Goal: Task Accomplishment & Management: Use online tool/utility

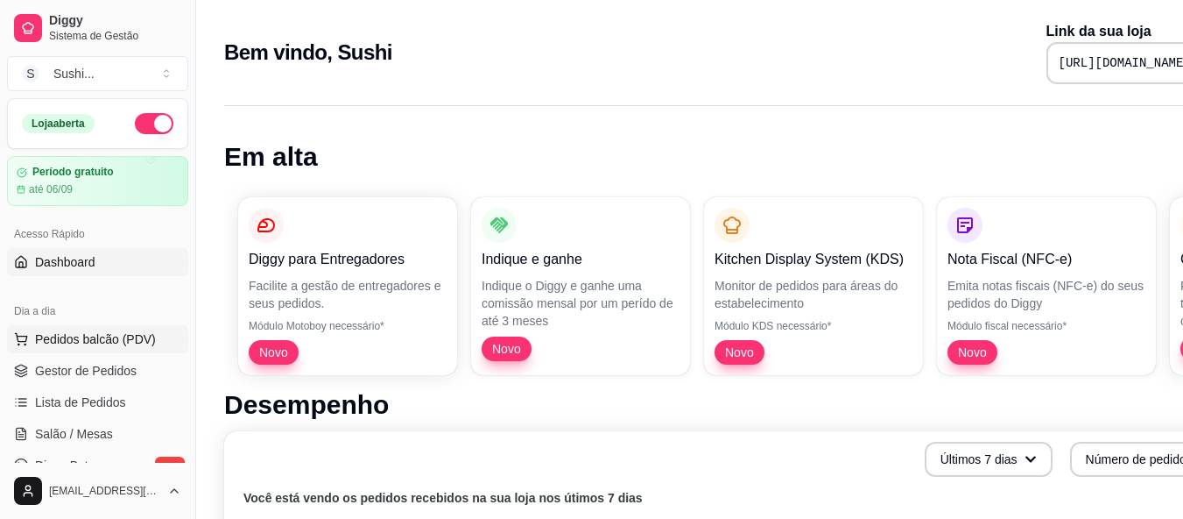
click at [93, 344] on span "Pedidos balcão (PDV)" at bounding box center [95, 339] width 121 height 18
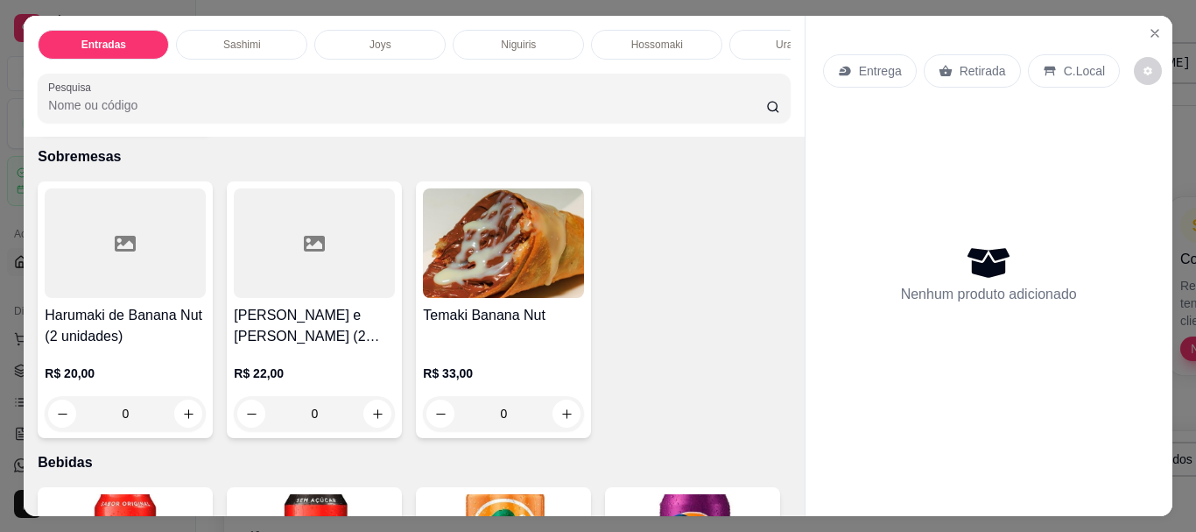
scroll to position [4842, 0]
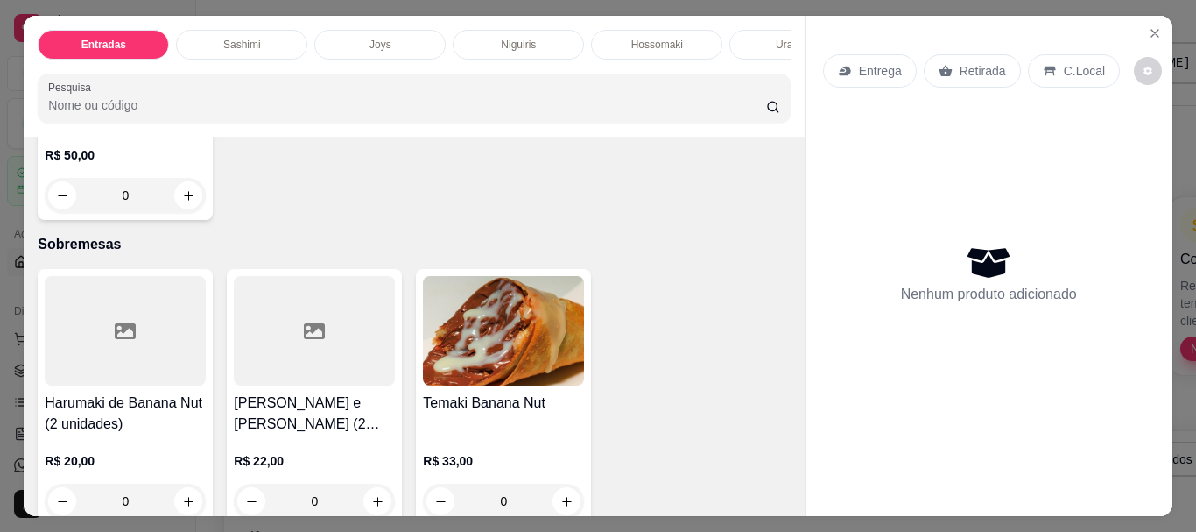
type input "1"
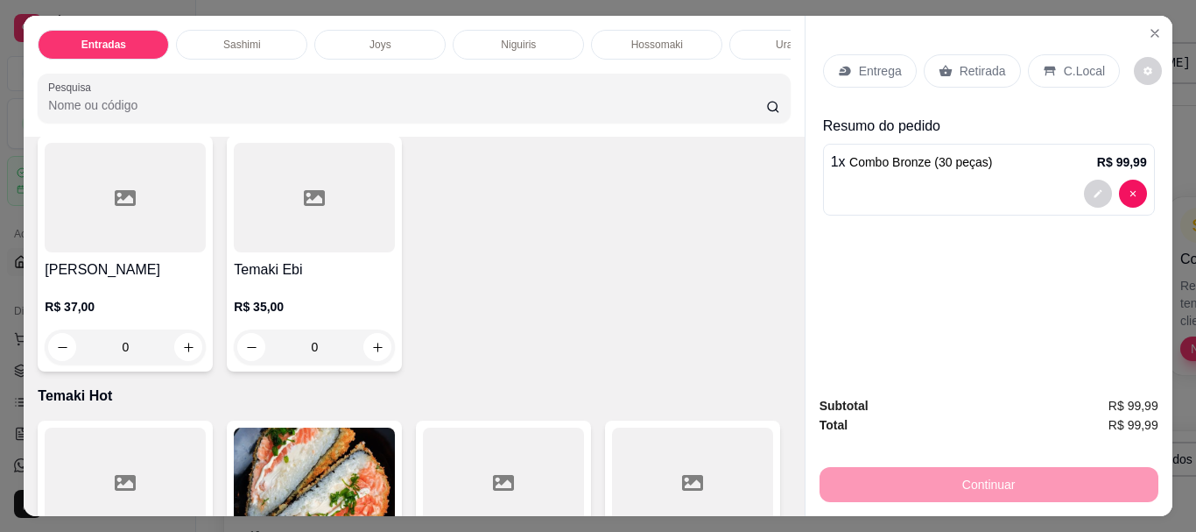
scroll to position [2652, 0]
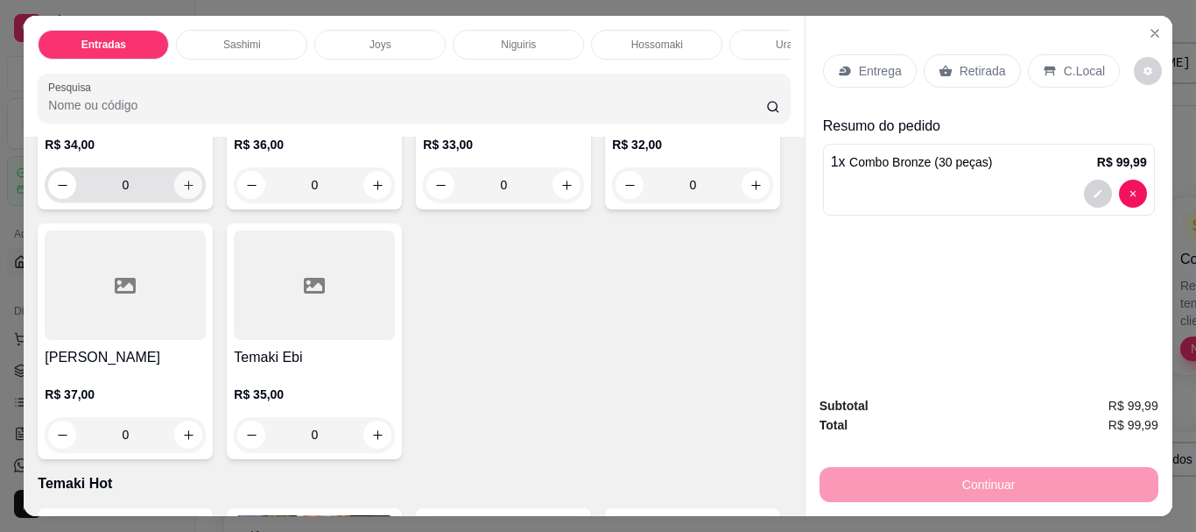
click at [182, 192] on icon "increase-product-quantity" at bounding box center [188, 185] width 13 height 13
type input "1"
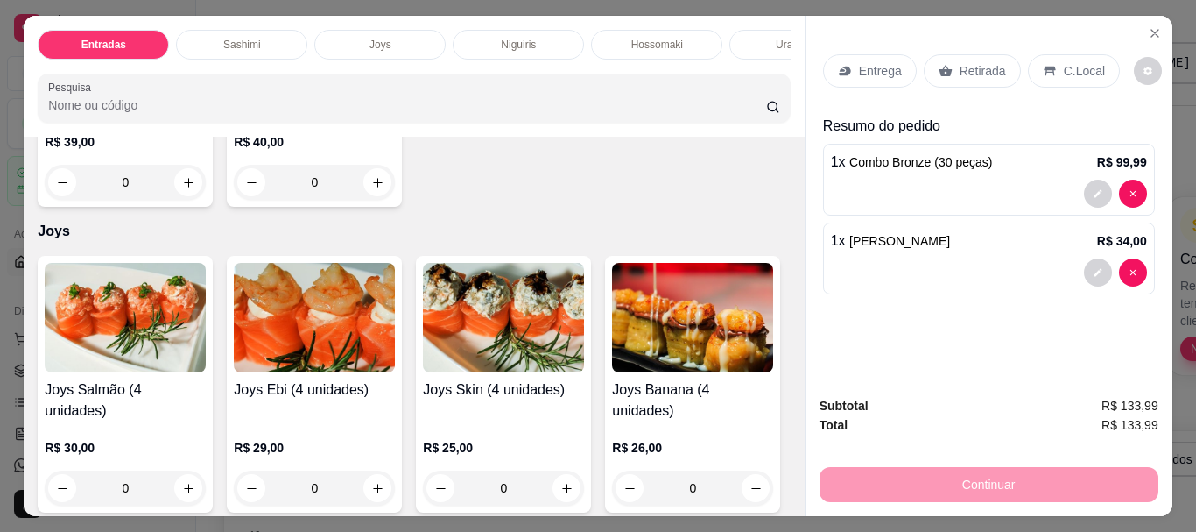
scroll to position [876, 0]
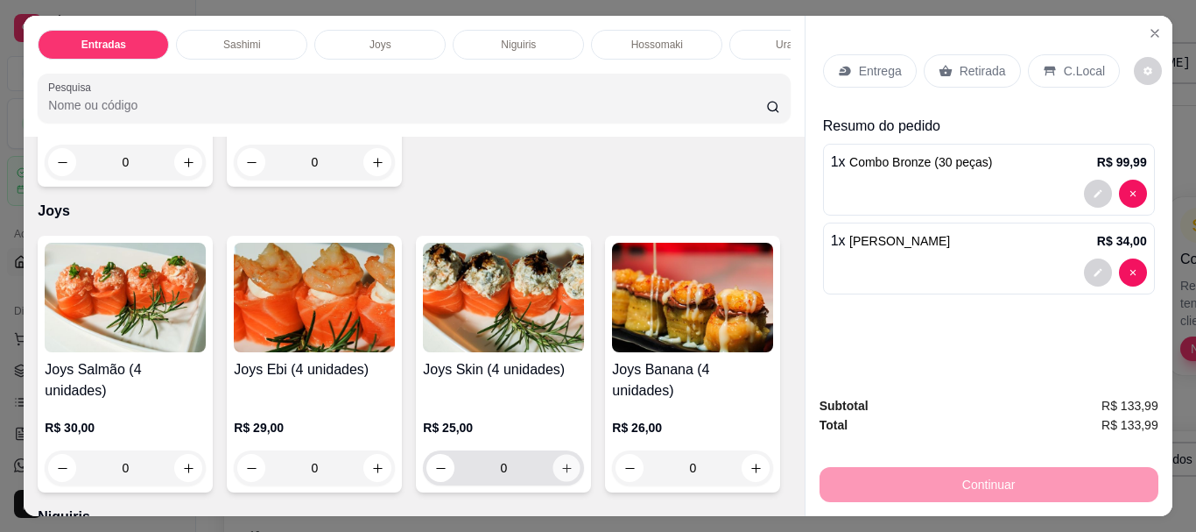
click at [561, 462] on icon "increase-product-quantity" at bounding box center [567, 468] width 13 height 13
type input "1"
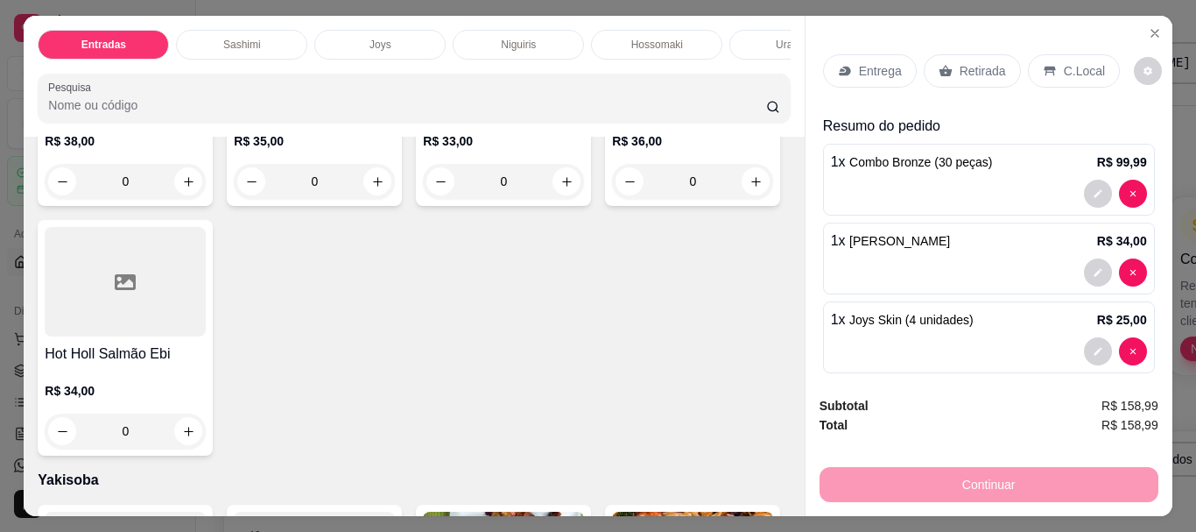
scroll to position [3941, 0]
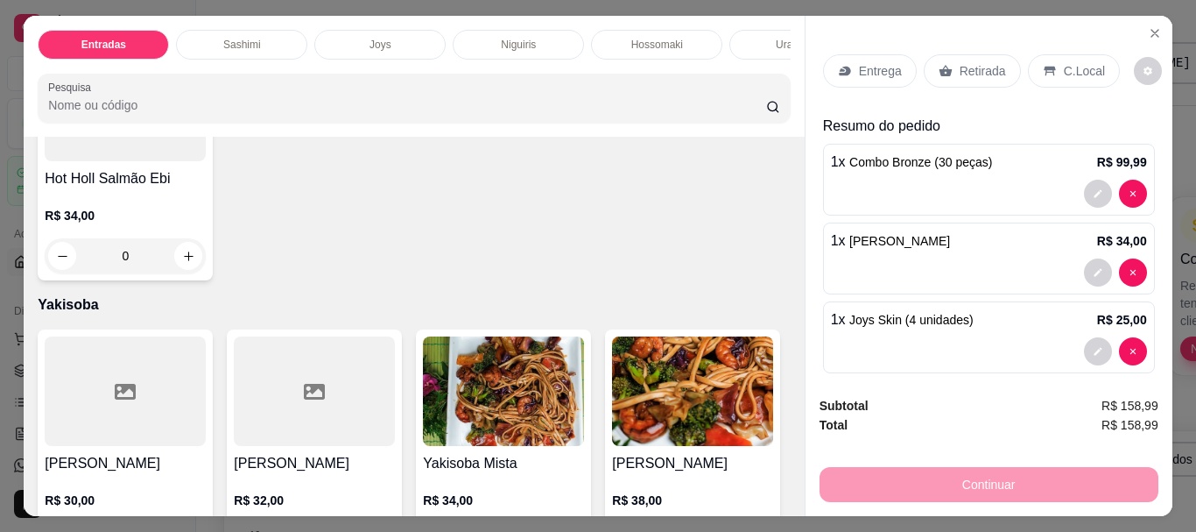
click at [743, 20] on button "increase-product-quantity" at bounding box center [756, 6] width 27 height 27
type input "1"
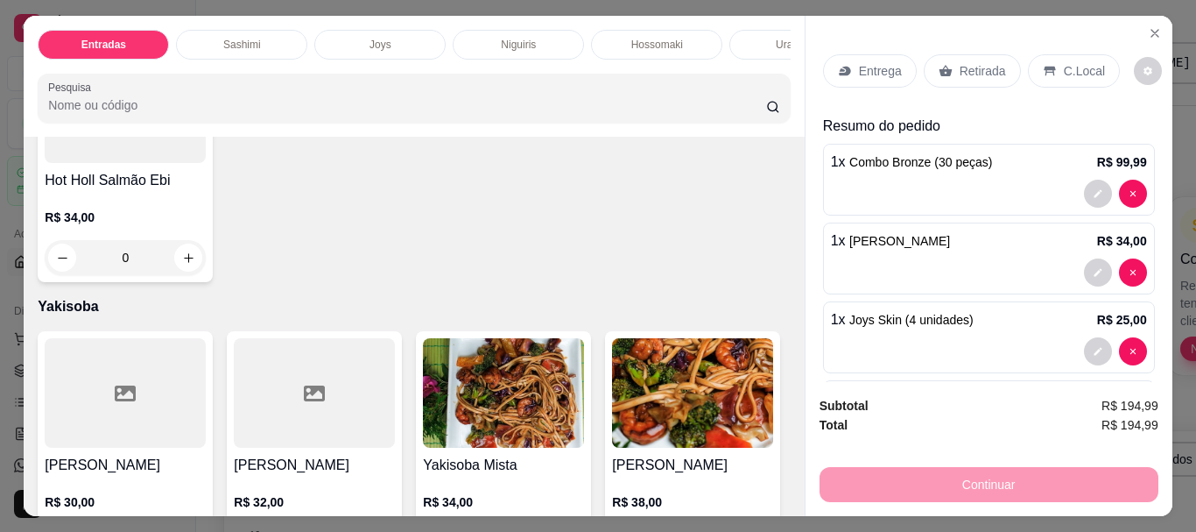
click at [842, 64] on icon at bounding box center [845, 71] width 14 height 14
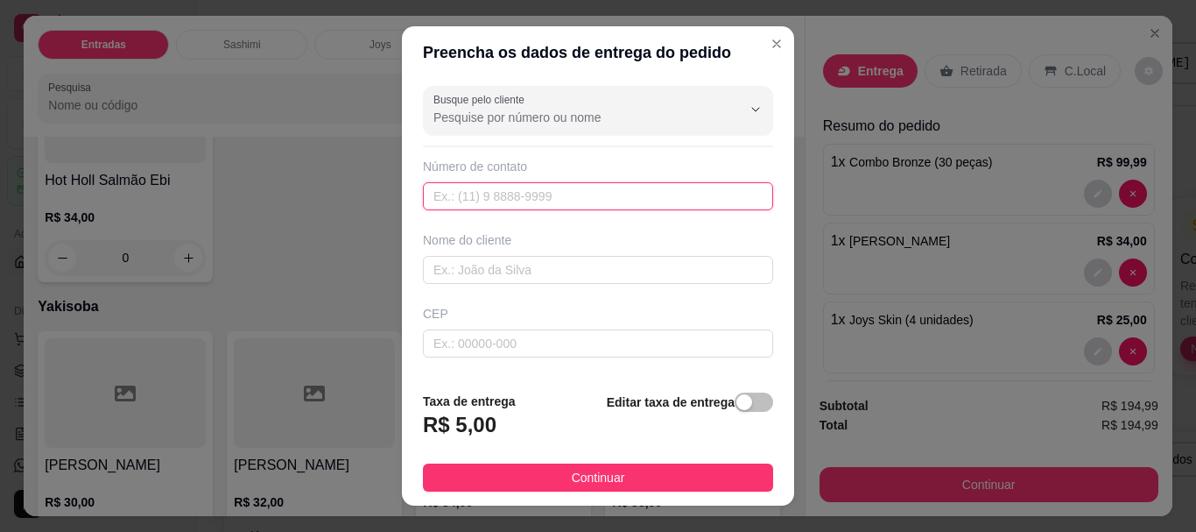
click at [510, 194] on input "text" at bounding box center [598, 196] width 350 height 28
type input "(93) 99189-8686"
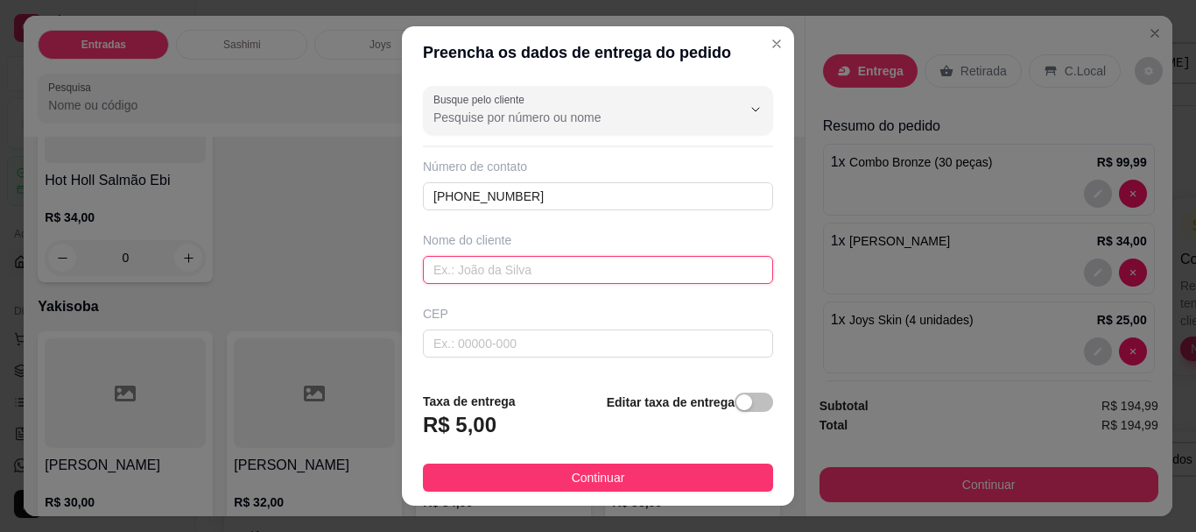
click at [466, 263] on input "text" at bounding box center [598, 270] width 350 height 28
type input "i"
type input "[PERSON_NAME]"
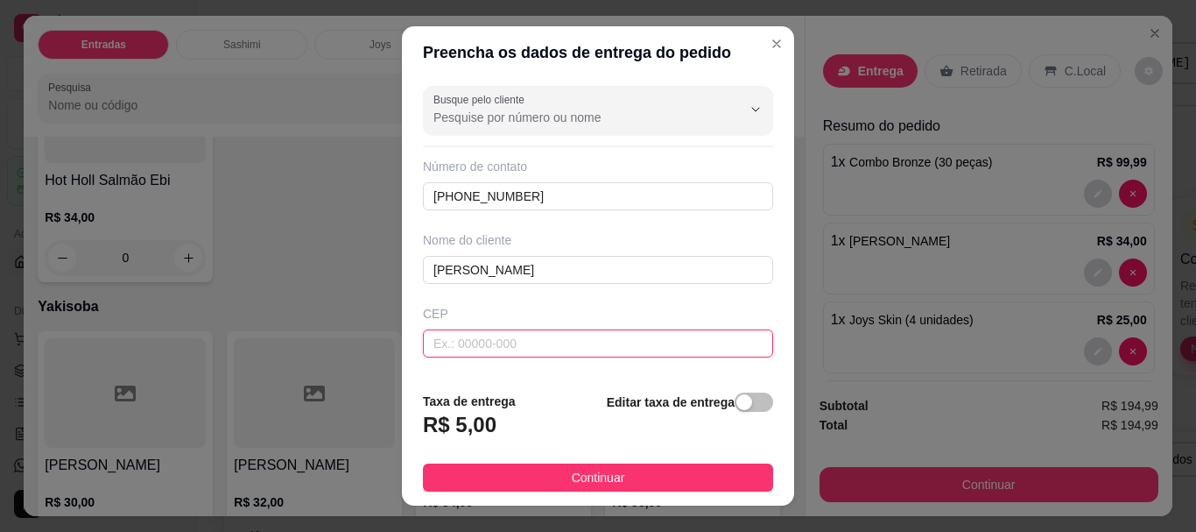
click at [603, 344] on input "text" at bounding box center [598, 343] width 350 height 28
type input "68220000"
type input "[GEOGRAPHIC_DATA]"
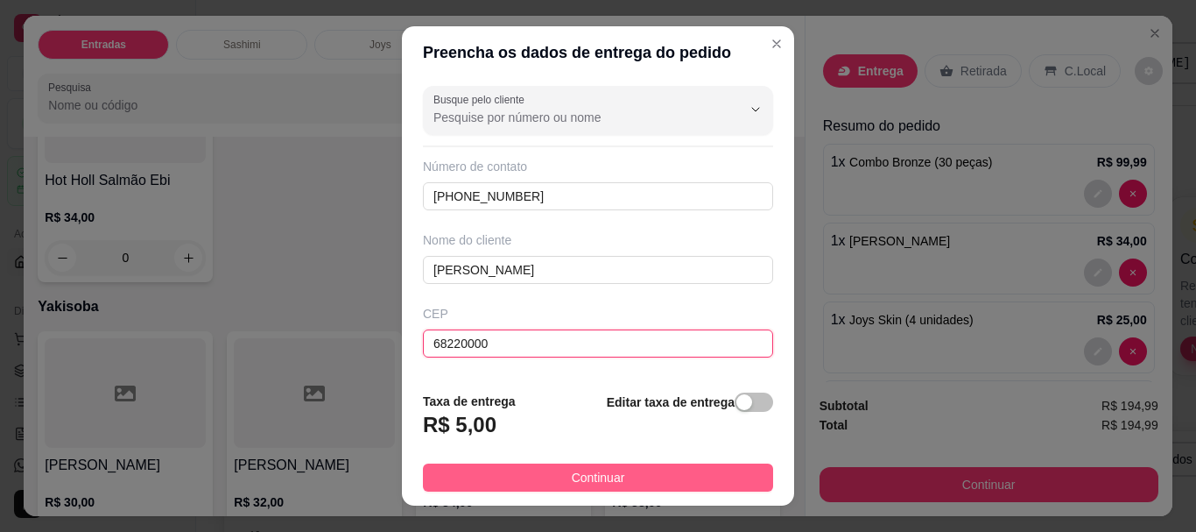
type input "68220000"
click at [610, 468] on span "Continuar" at bounding box center [598, 477] width 53 height 19
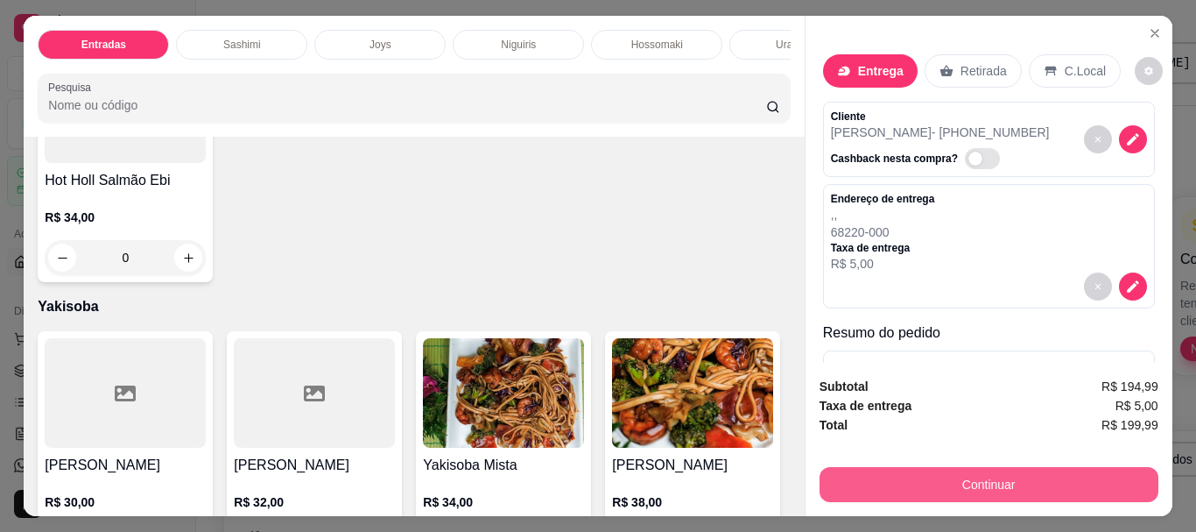
click at [1021, 483] on button "Continuar" at bounding box center [989, 484] width 339 height 35
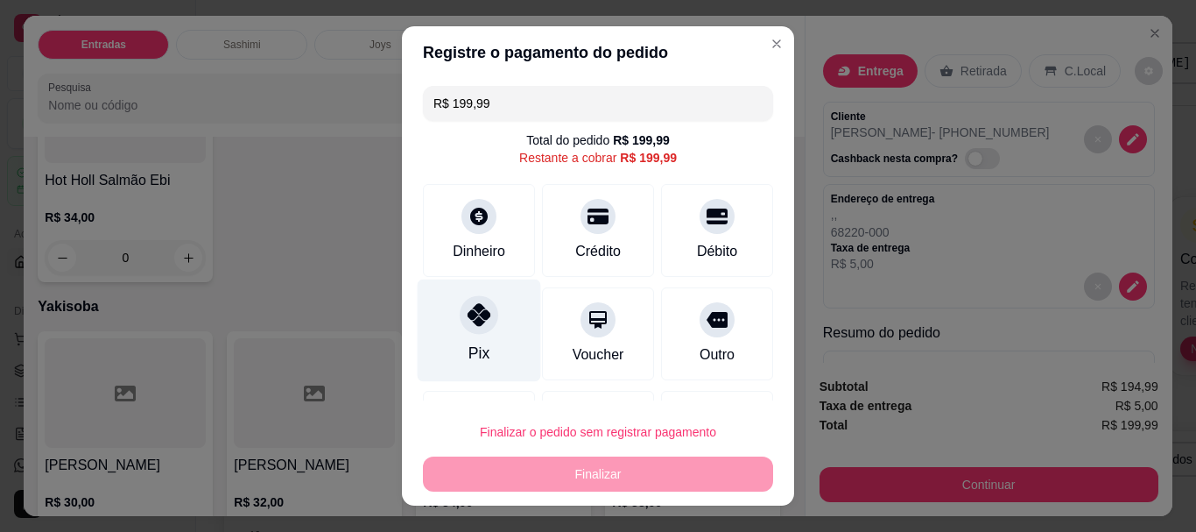
click at [484, 336] on div "Pix" at bounding box center [479, 330] width 123 height 102
type input "R$ 0,00"
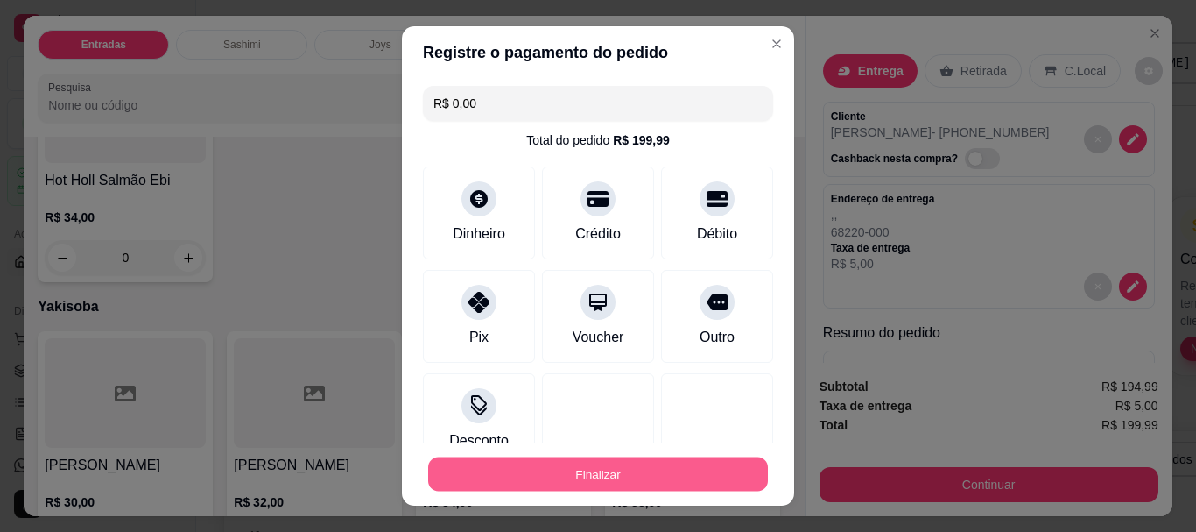
click at [554, 474] on button "Finalizar" at bounding box center [598, 473] width 340 height 34
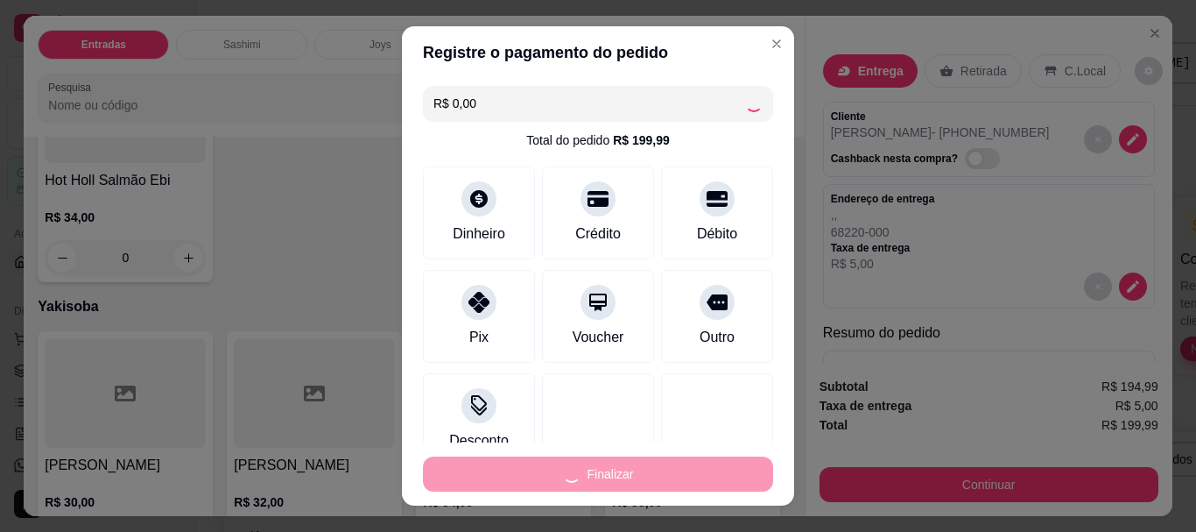
type input "0"
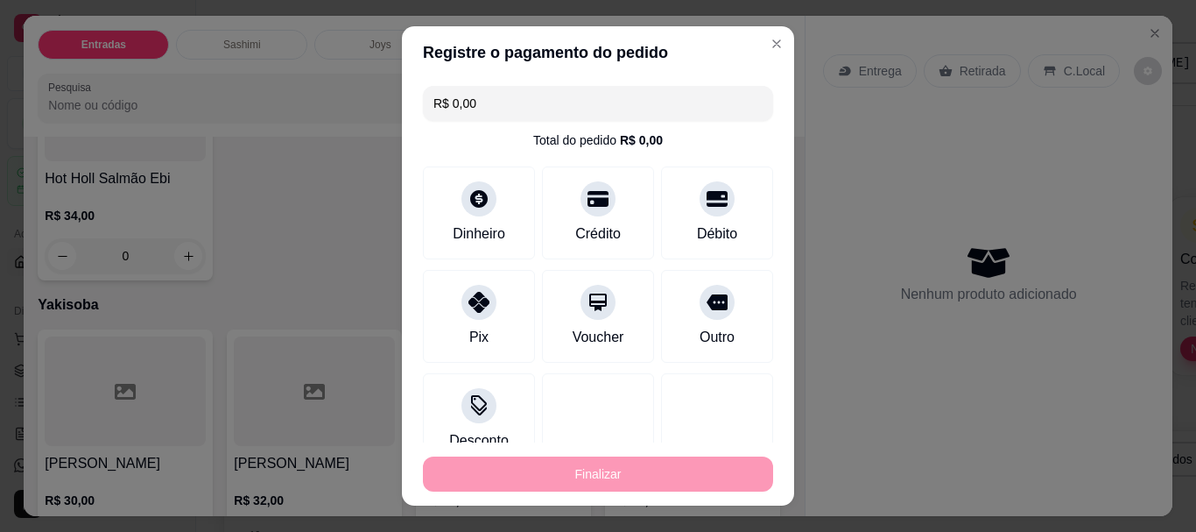
type input "-R$ 199,99"
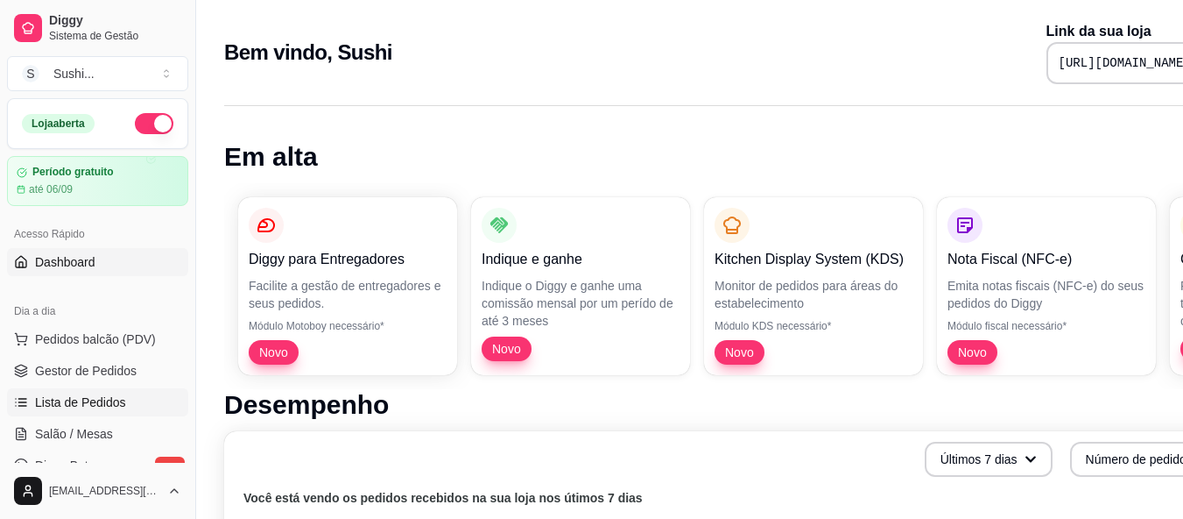
click at [63, 399] on span "Lista de Pedidos" at bounding box center [80, 402] width 91 height 18
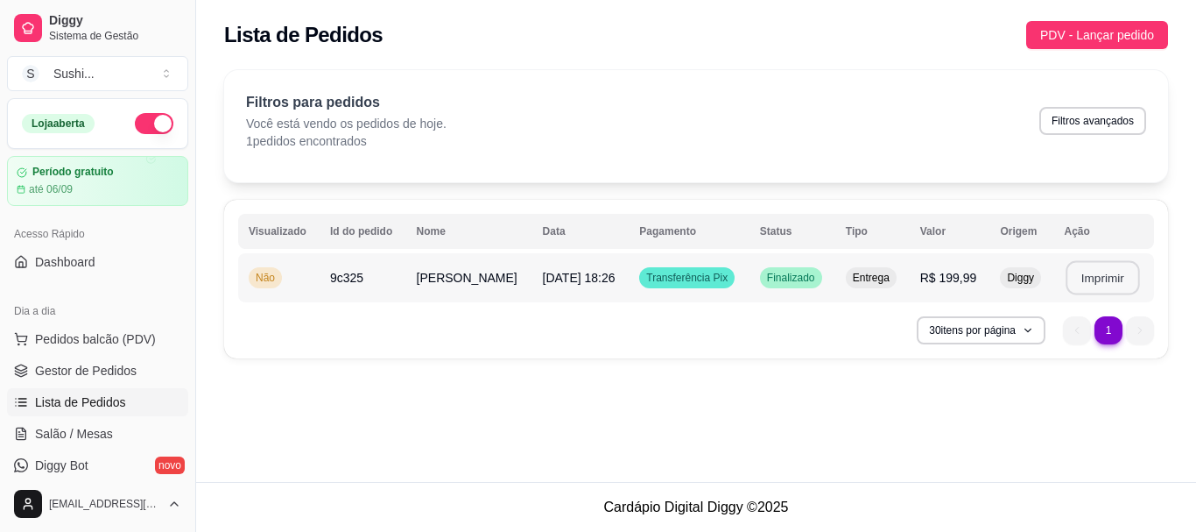
click at [1082, 270] on button "Imprimir" at bounding box center [1103, 278] width 74 height 34
click at [263, 272] on span "Não" at bounding box center [265, 278] width 26 height 14
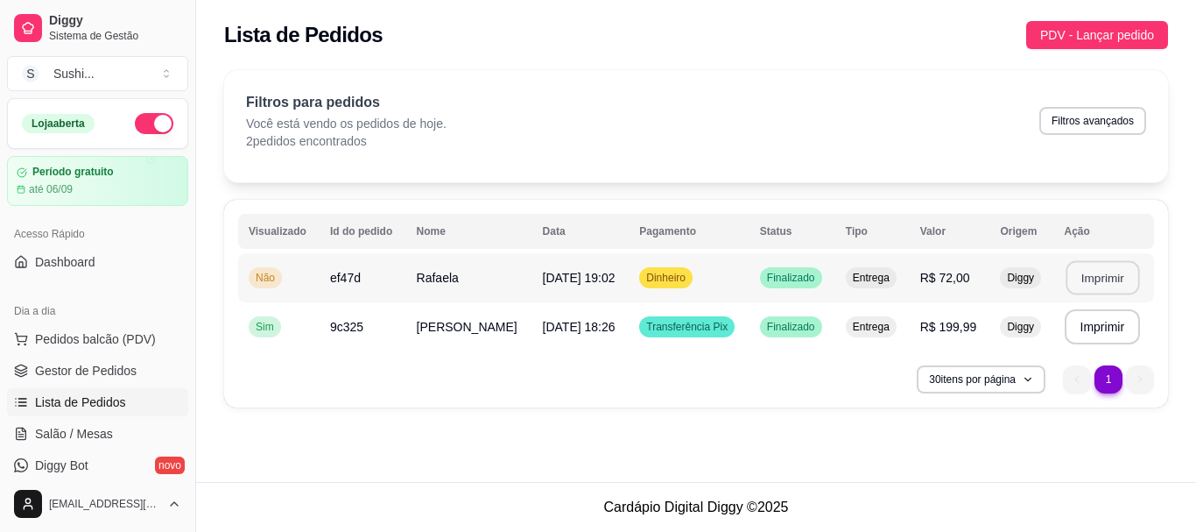
click at [1088, 285] on button "Imprimir" at bounding box center [1103, 278] width 74 height 34
click at [265, 284] on span "Não" at bounding box center [265, 278] width 26 height 14
click at [261, 274] on span "Não" at bounding box center [265, 278] width 26 height 14
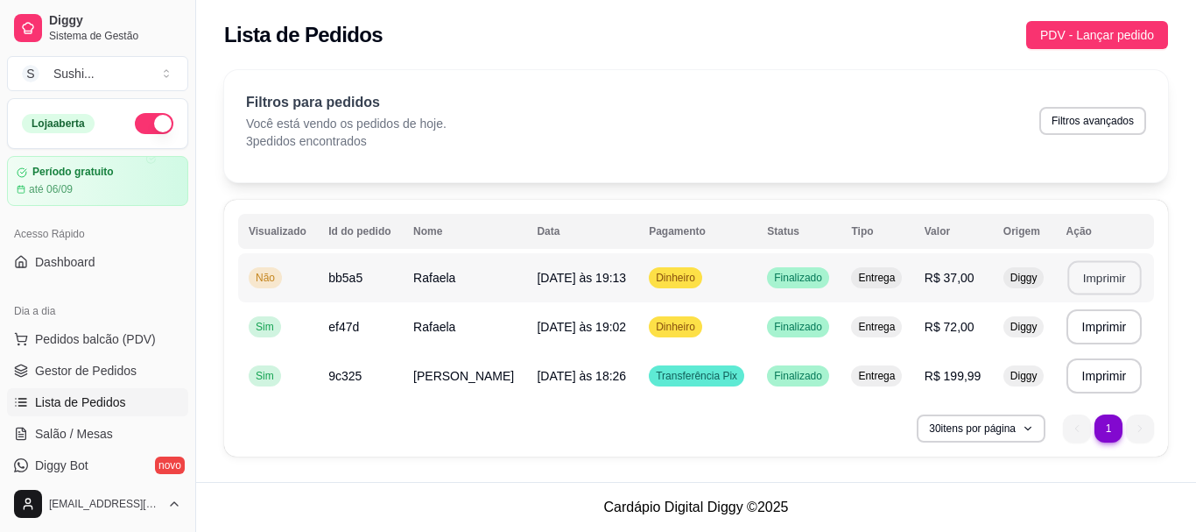
click at [1091, 275] on button "Imprimir" at bounding box center [1105, 278] width 74 height 34
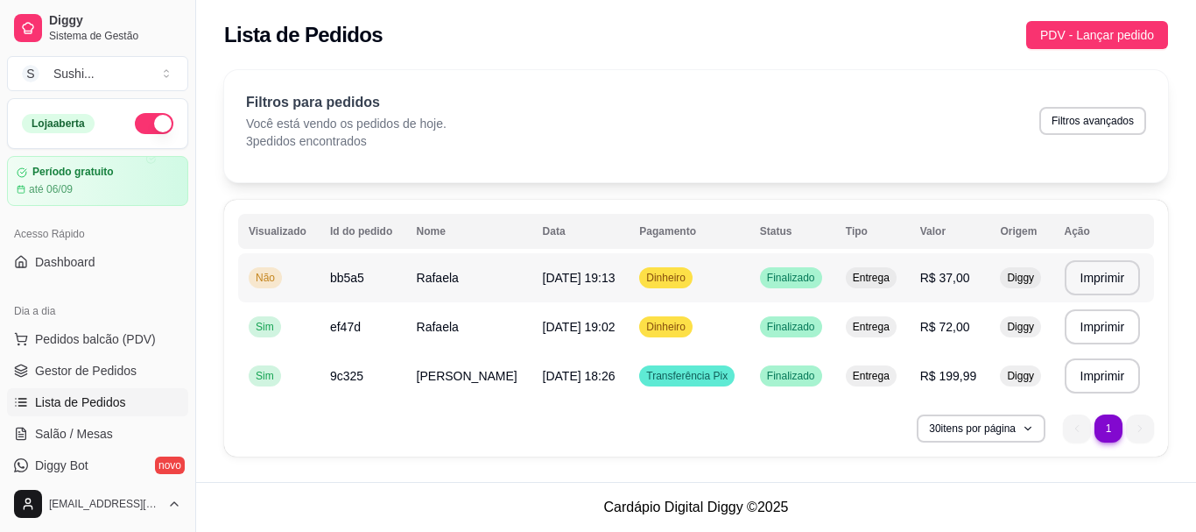
click at [265, 276] on span "Não" at bounding box center [265, 278] width 26 height 14
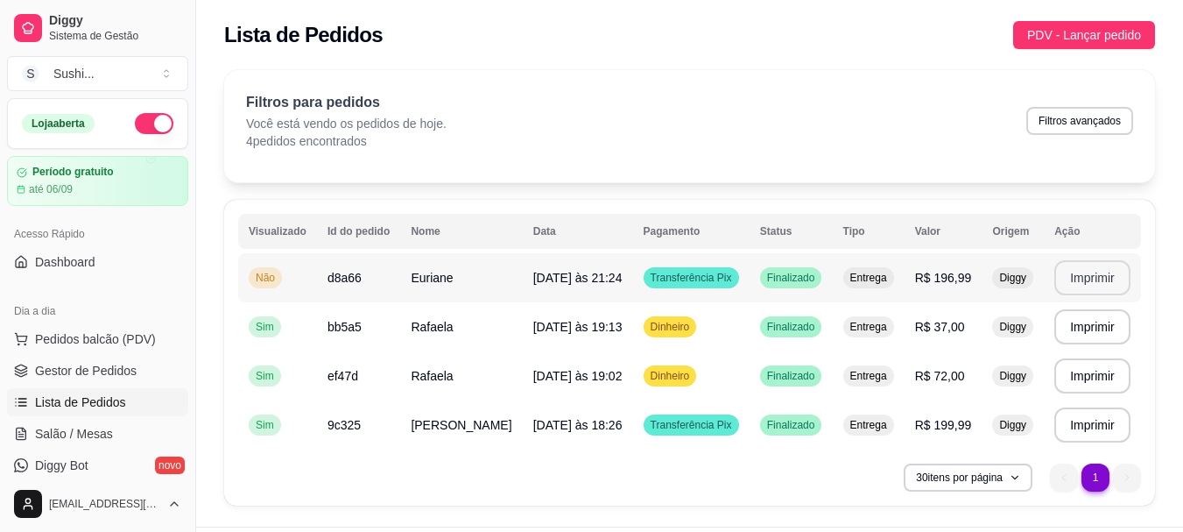
click at [1078, 281] on button "Imprimir" at bounding box center [1093, 277] width 76 height 35
click at [87, 340] on span "Pedidos balcão (PDV)" at bounding box center [95, 339] width 121 height 18
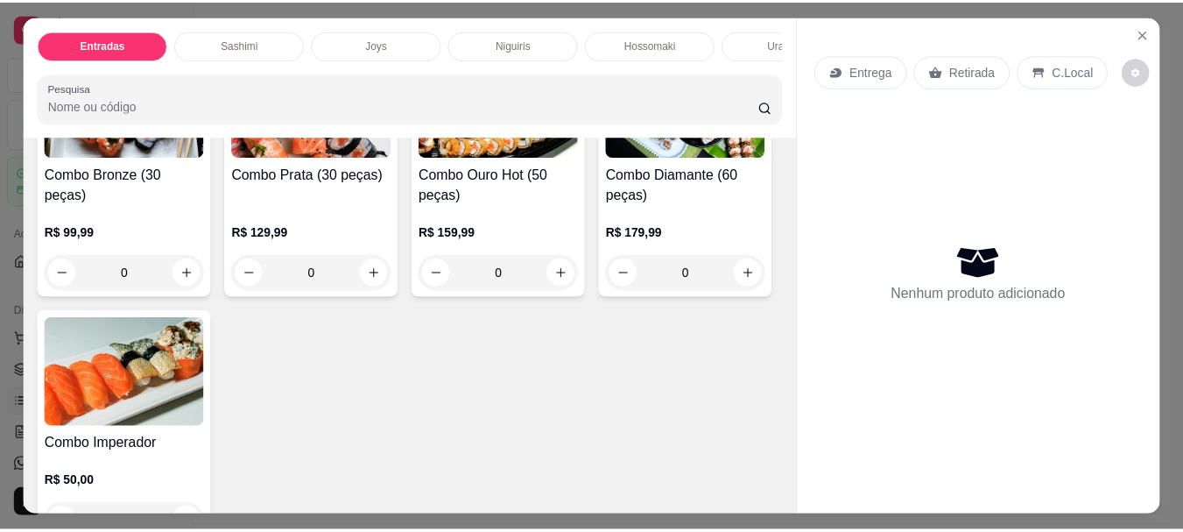
scroll to position [4554, 0]
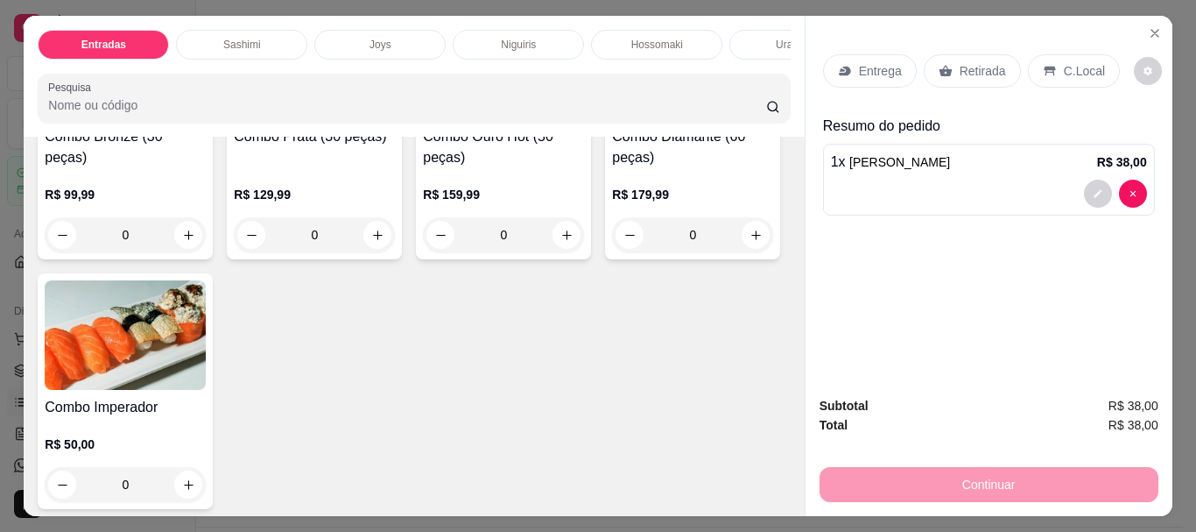
type input "2"
click at [878, 75] on div "Entrega" at bounding box center [870, 70] width 94 height 33
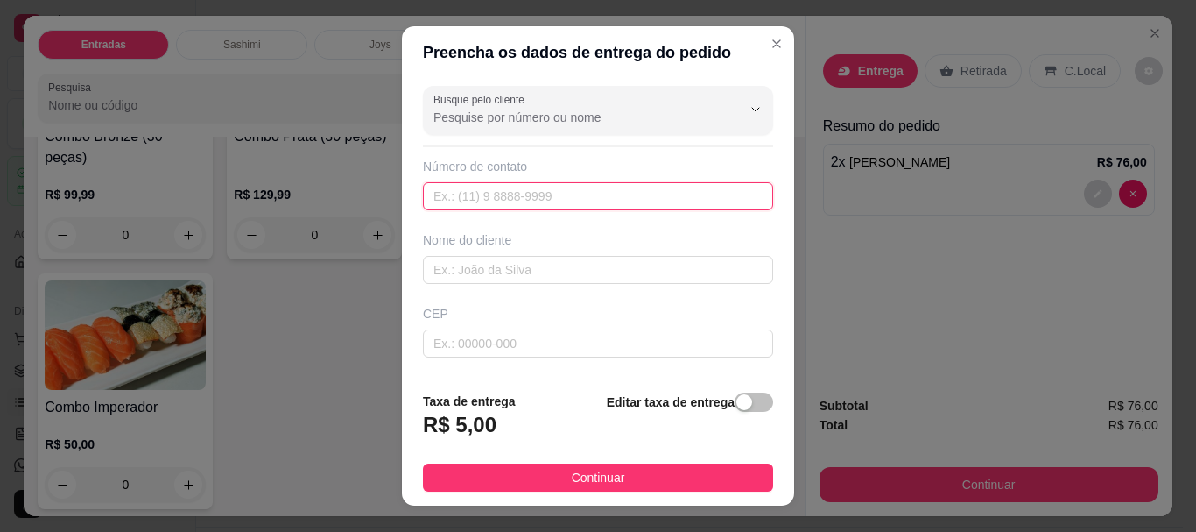
click at [460, 194] on input "text" at bounding box center [598, 196] width 350 height 28
type input "(93) 99229-8751"
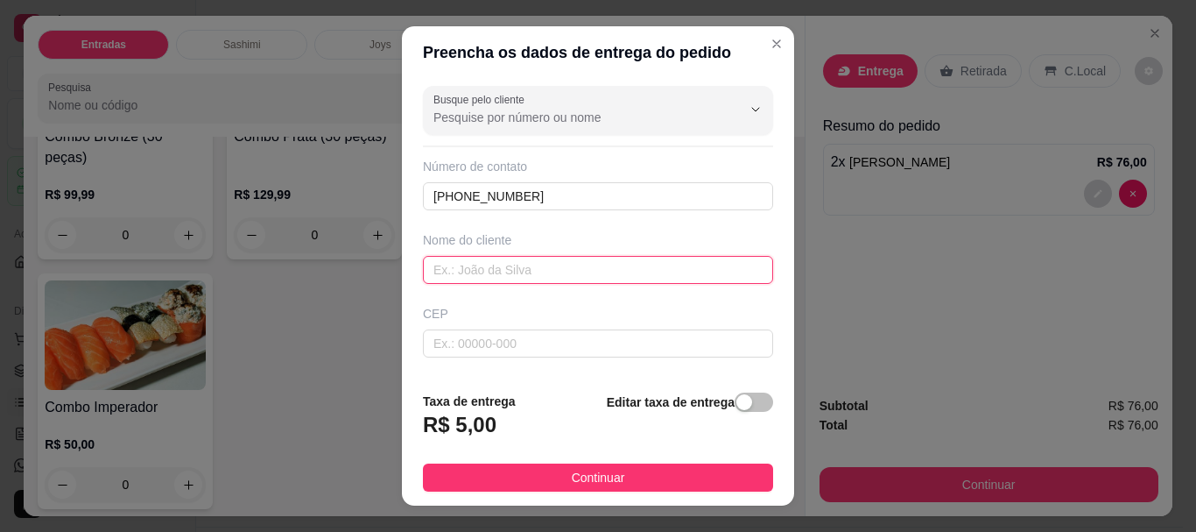
click at [500, 262] on input "text" at bounding box center [598, 270] width 350 height 28
type input "javã"
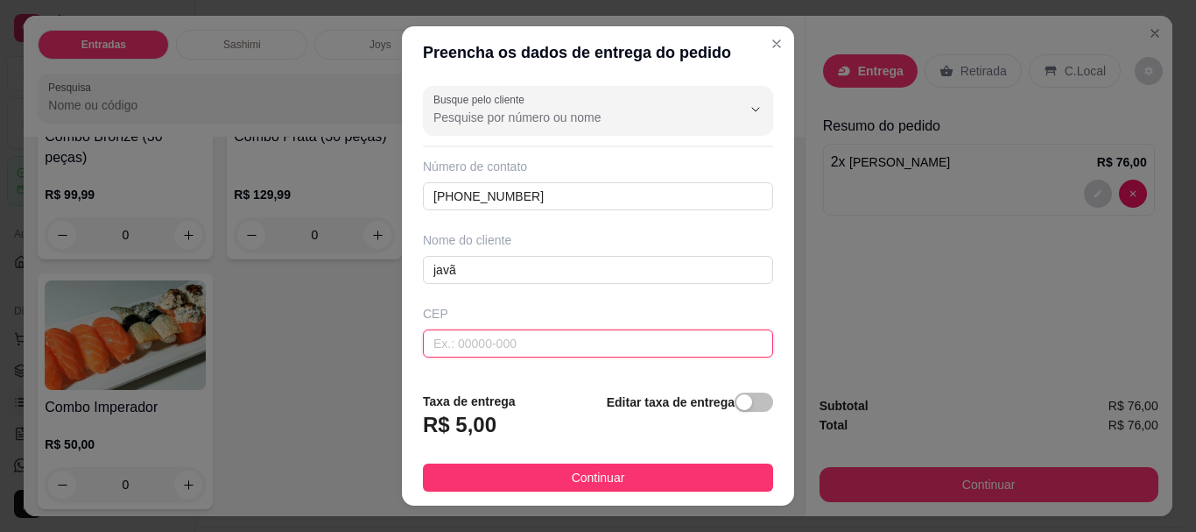
click at [503, 330] on input "text" at bounding box center [598, 343] width 350 height 28
type input "68220000"
type input "[GEOGRAPHIC_DATA]"
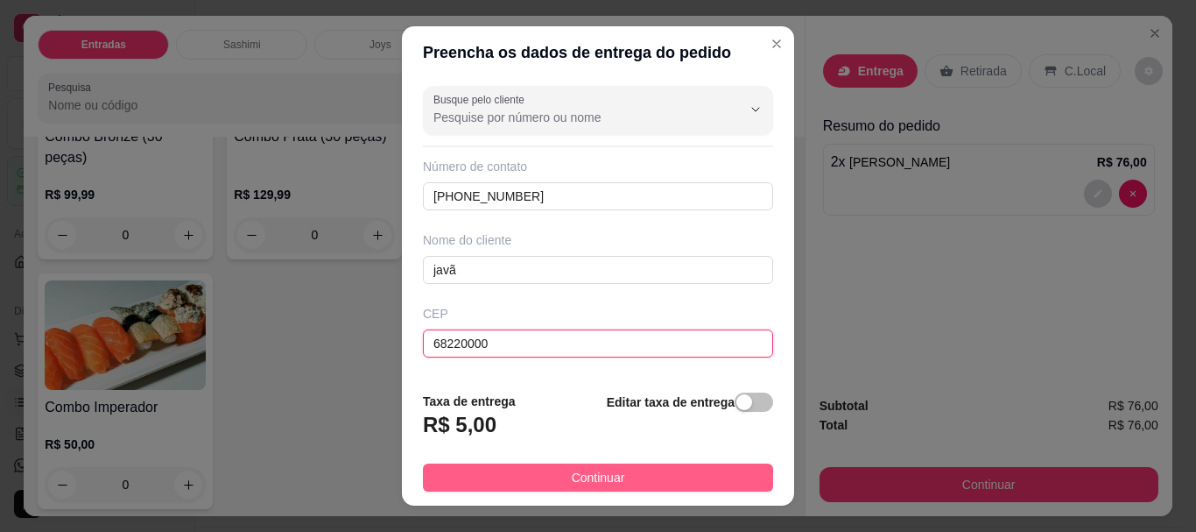
type input "68220000"
click at [547, 475] on button "Continuar" at bounding box center [598, 477] width 350 height 28
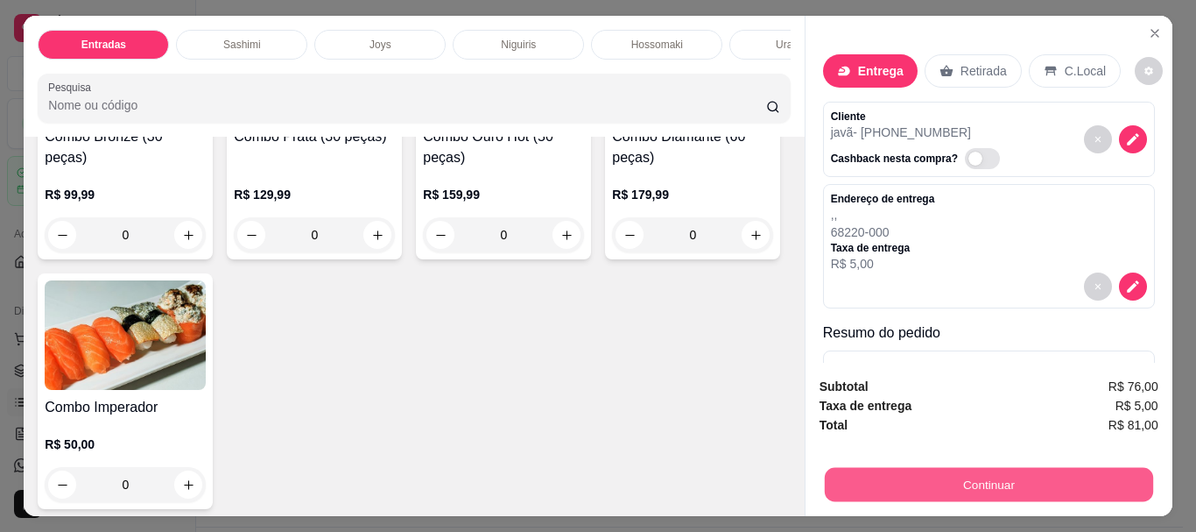
click at [980, 475] on button "Continuar" at bounding box center [988, 484] width 328 height 34
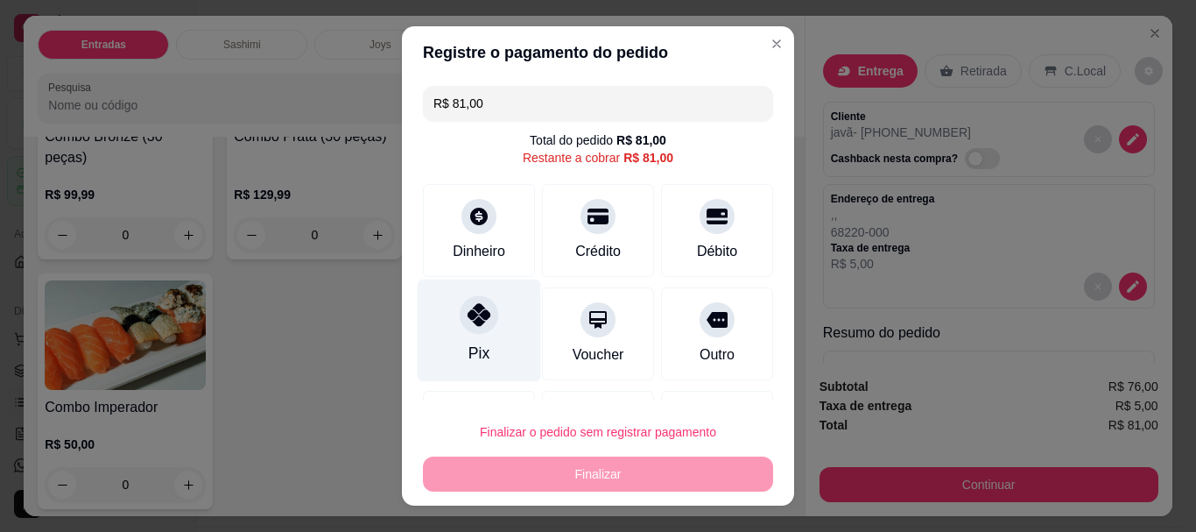
click at [476, 335] on div "Pix" at bounding box center [479, 330] width 123 height 102
type input "R$ 0,00"
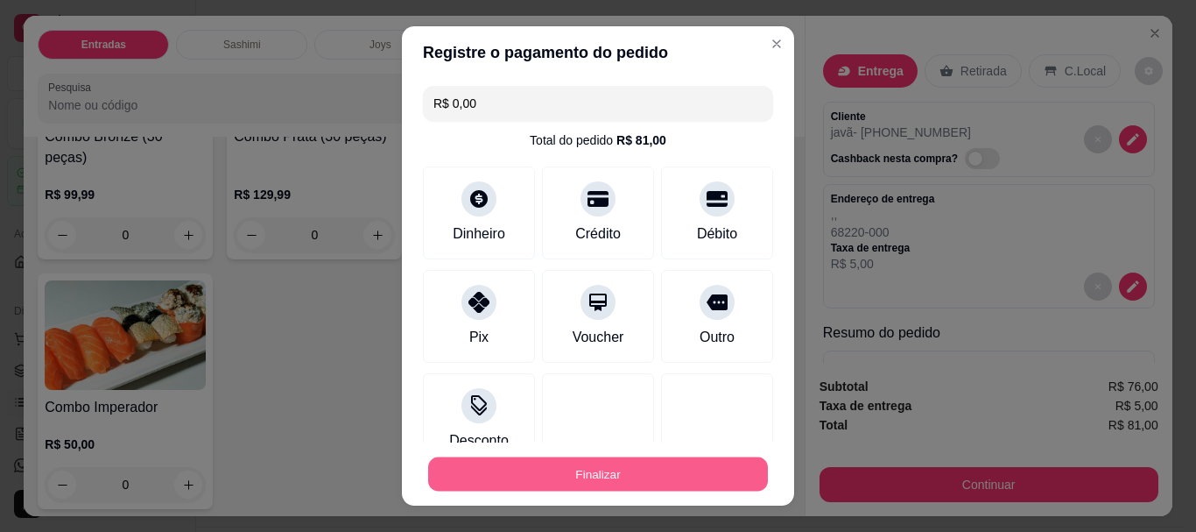
click at [592, 459] on button "Finalizar" at bounding box center [598, 473] width 340 height 34
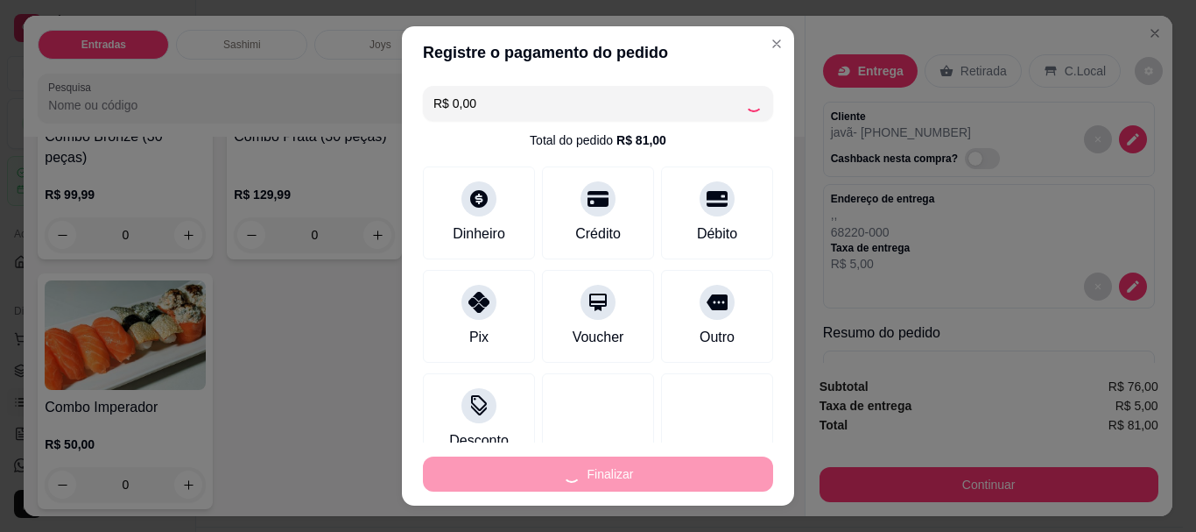
type input "0"
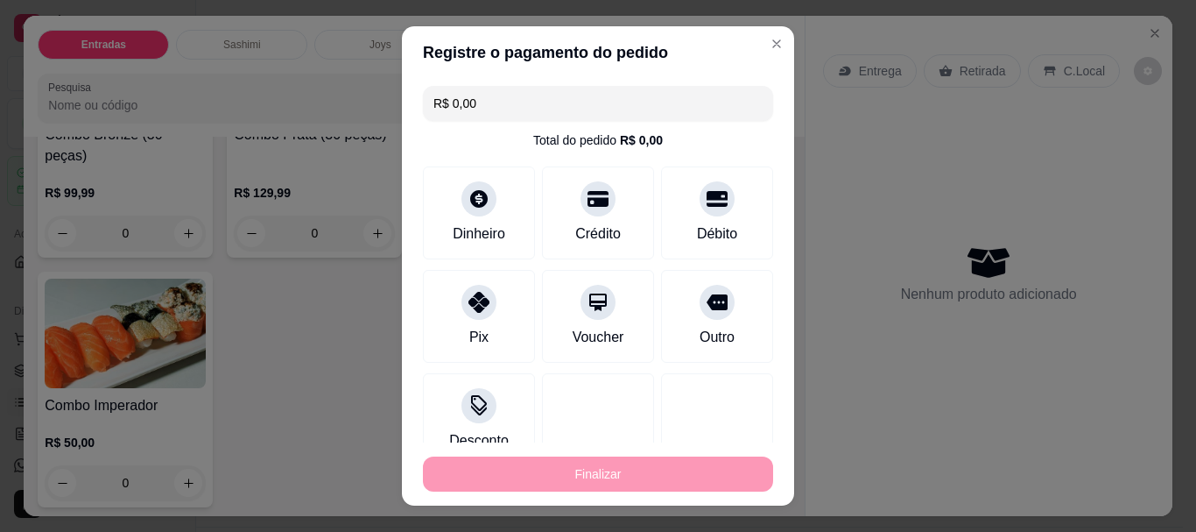
type input "-R$ 81,00"
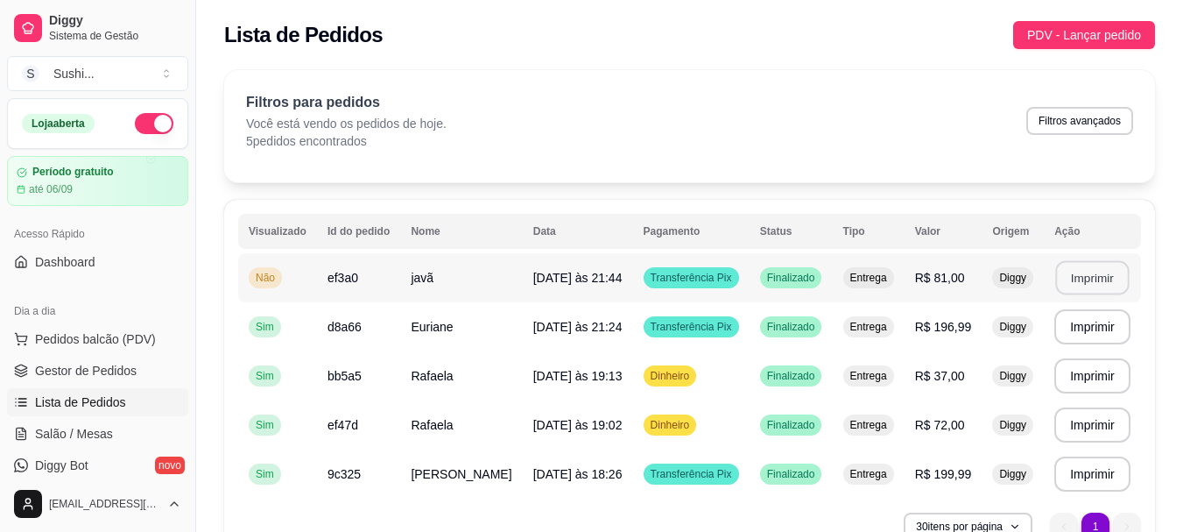
click at [1103, 264] on button "Imprimir" at bounding box center [1093, 278] width 74 height 34
click at [268, 270] on div "Não" at bounding box center [265, 277] width 33 height 21
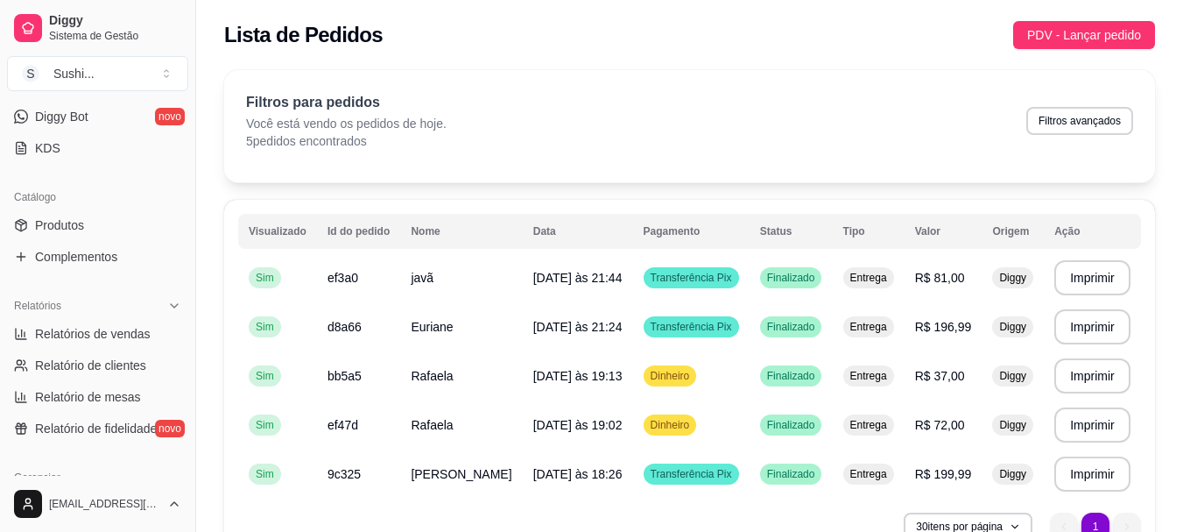
scroll to position [350, 0]
click at [111, 331] on span "Relatórios de vendas" at bounding box center [93, 332] width 116 height 18
select select "ALL"
select select "0"
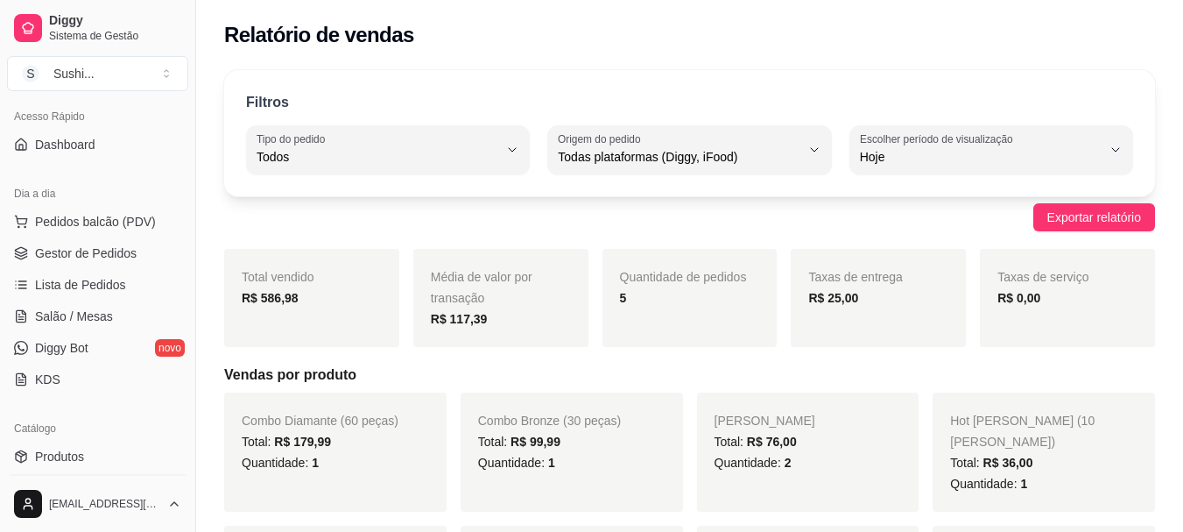
scroll to position [88, 0]
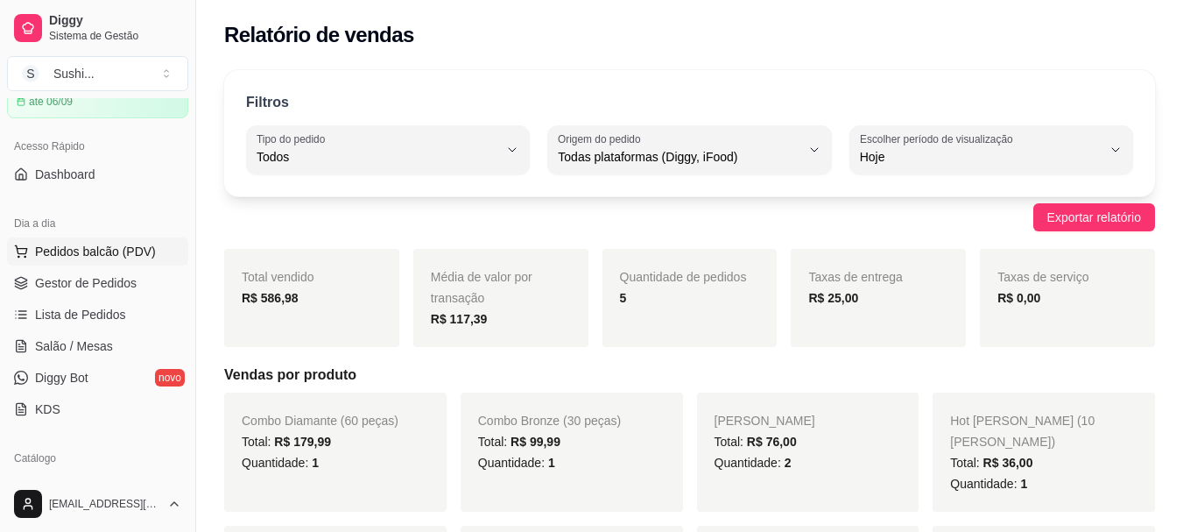
click at [57, 254] on span "Pedidos balcão (PDV)" at bounding box center [95, 252] width 121 height 18
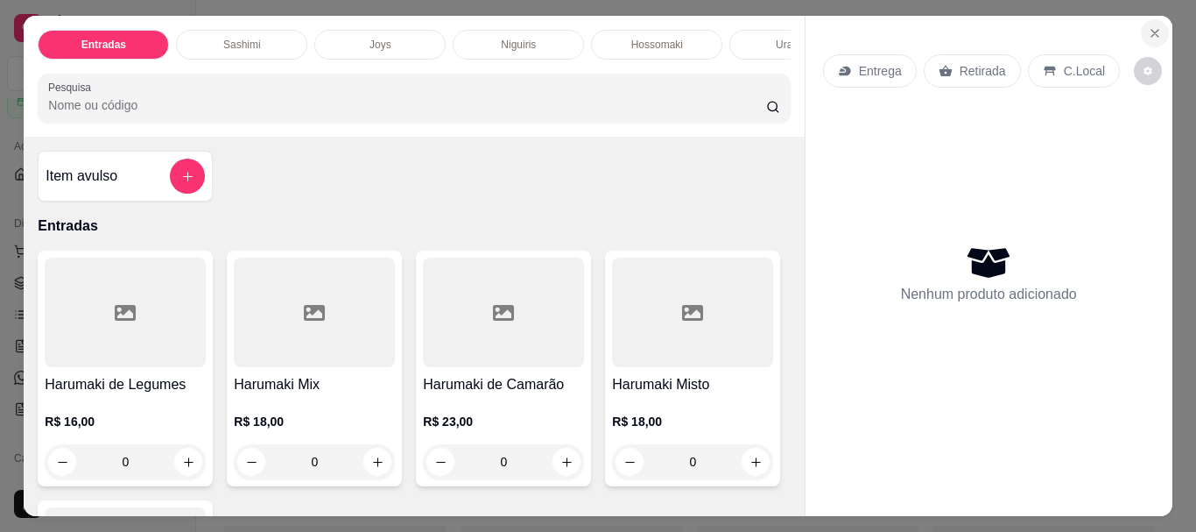
click at [1159, 25] on button "Close" at bounding box center [1155, 33] width 28 height 28
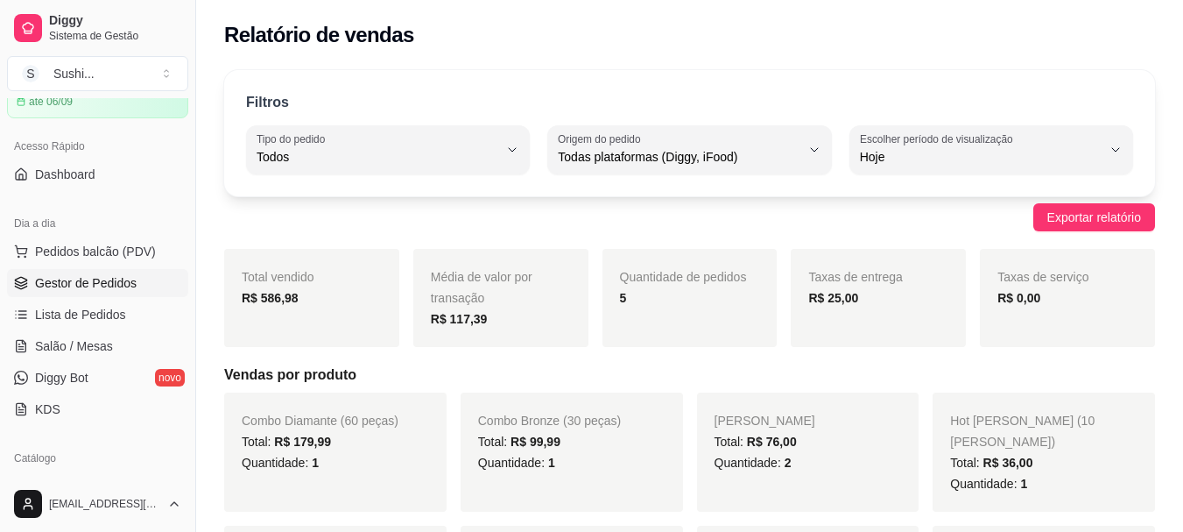
click at [81, 280] on span "Gestor de Pedidos" at bounding box center [86, 283] width 102 height 18
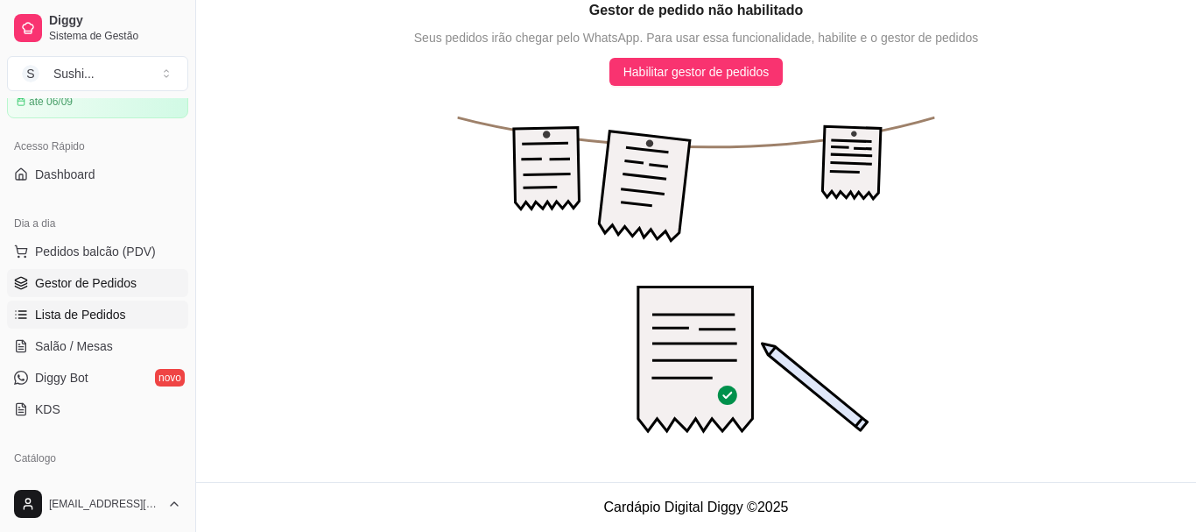
click at [81, 306] on span "Lista de Pedidos" at bounding box center [80, 315] width 91 height 18
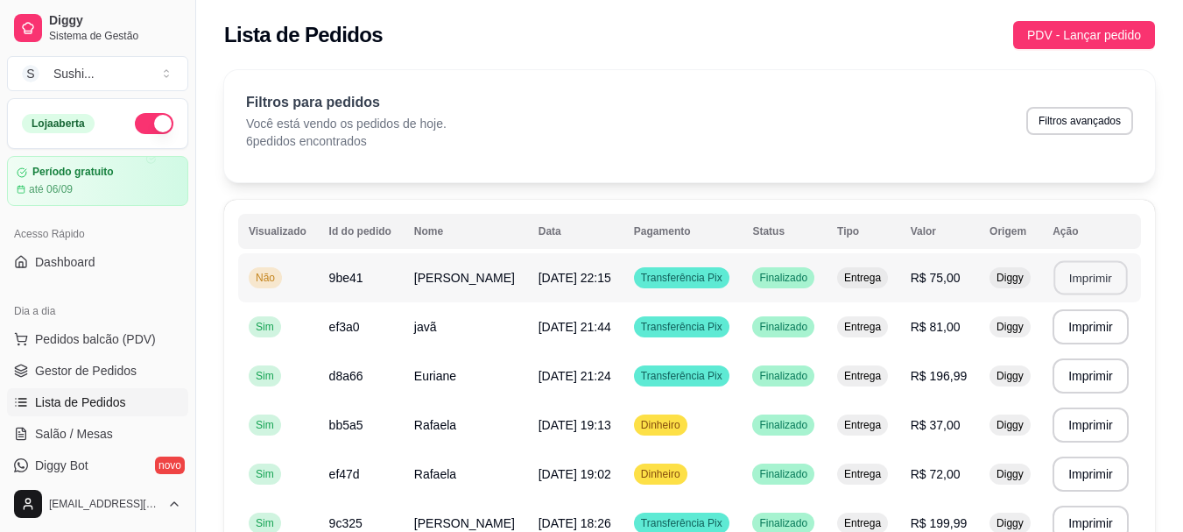
click at [1078, 272] on button "Imprimir" at bounding box center [1091, 278] width 74 height 34
click at [268, 277] on span "Não" at bounding box center [265, 278] width 26 height 14
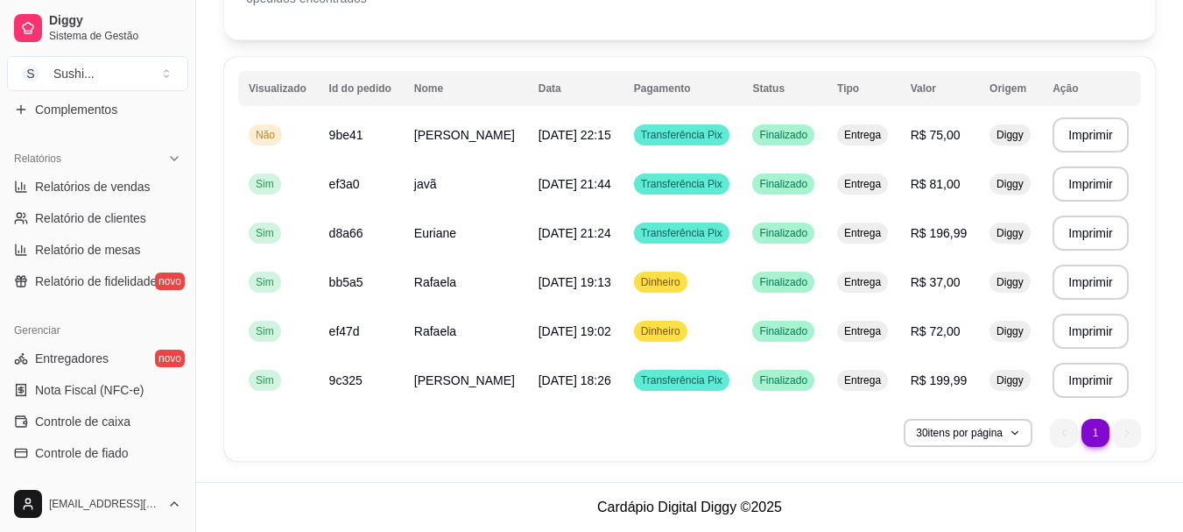
scroll to position [526, 0]
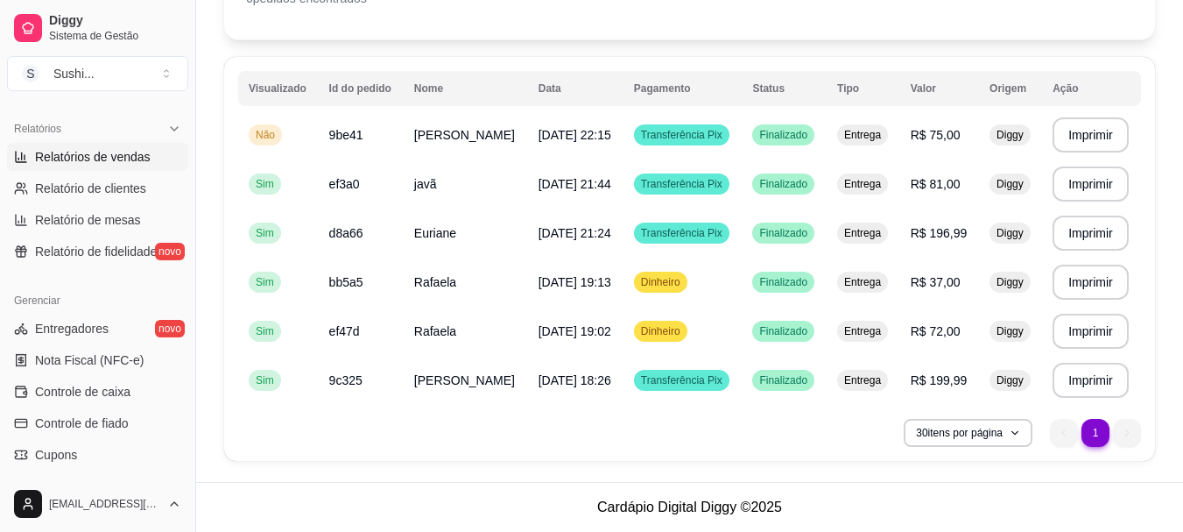
click at [136, 151] on span "Relatórios de vendas" at bounding box center [93, 157] width 116 height 18
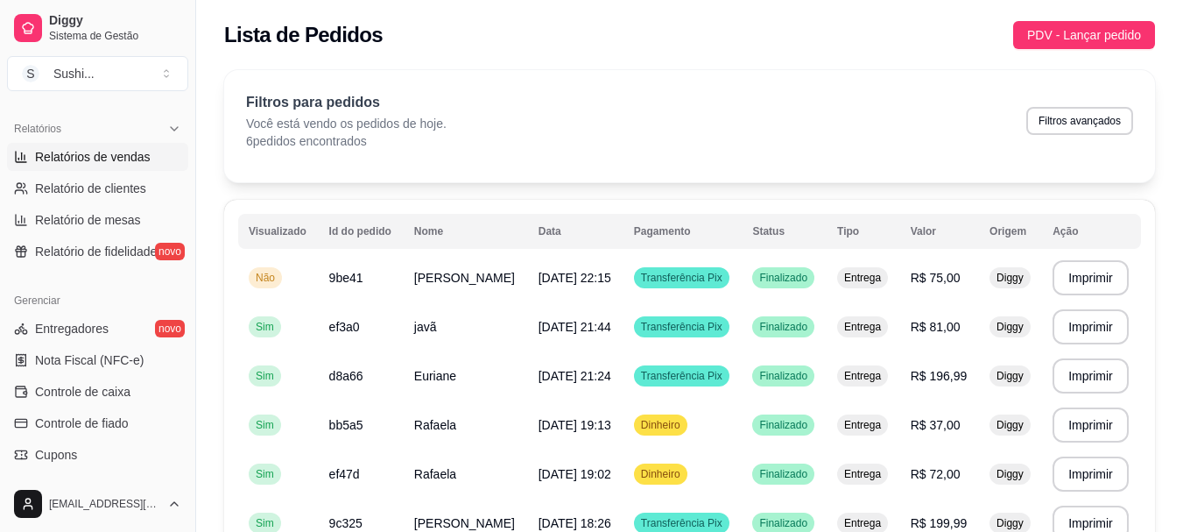
select select "ALL"
select select "0"
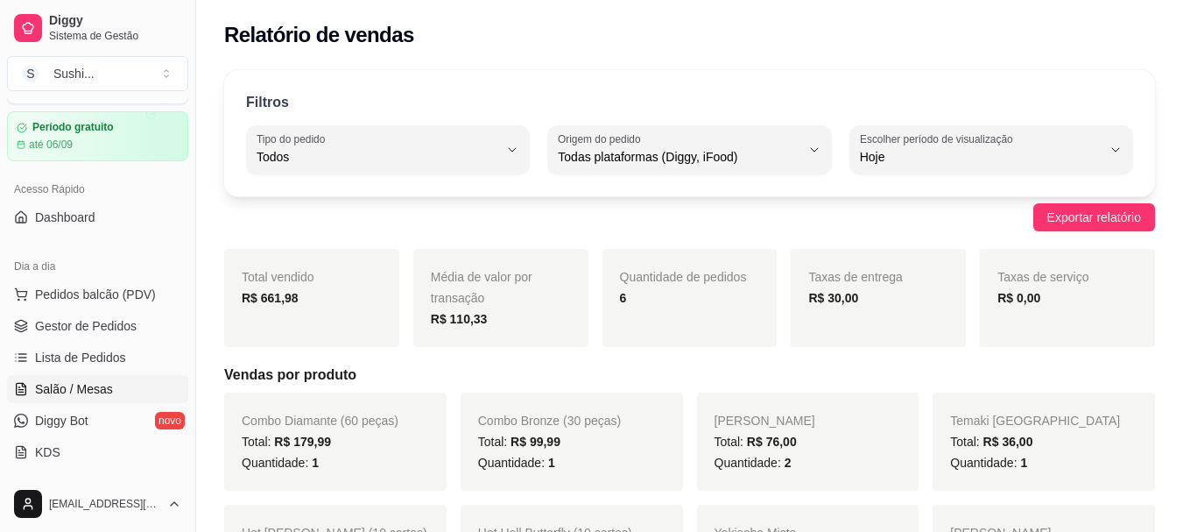
scroll to position [88, 0]
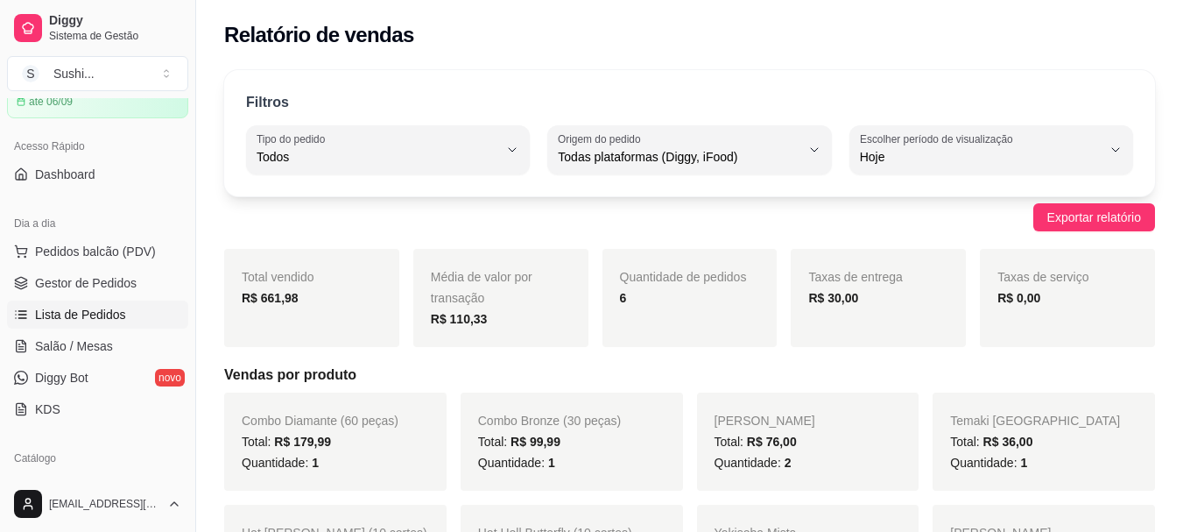
click at [93, 320] on span "Lista de Pedidos" at bounding box center [80, 315] width 91 height 18
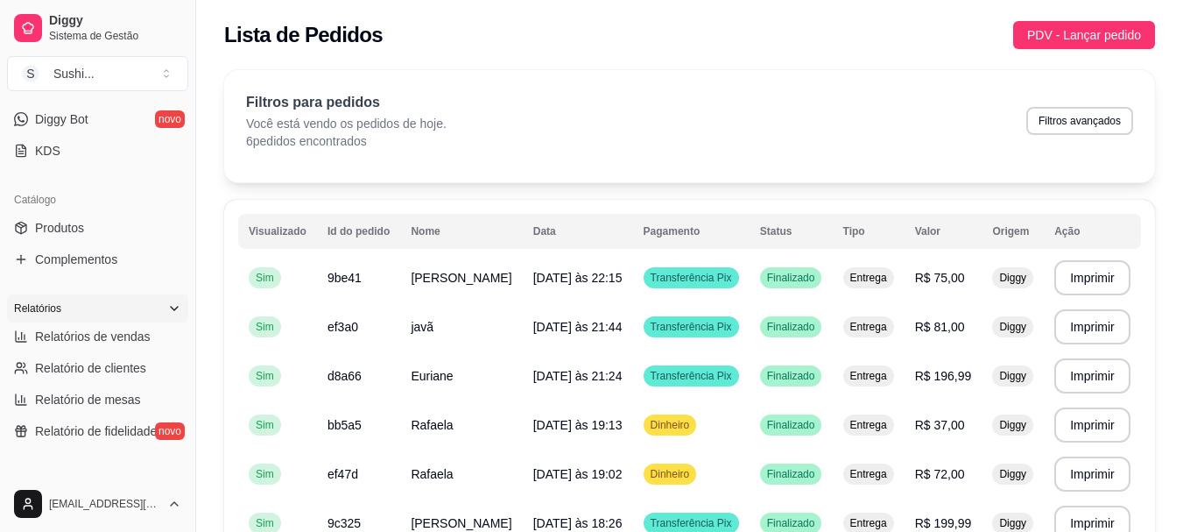
scroll to position [350, 0]
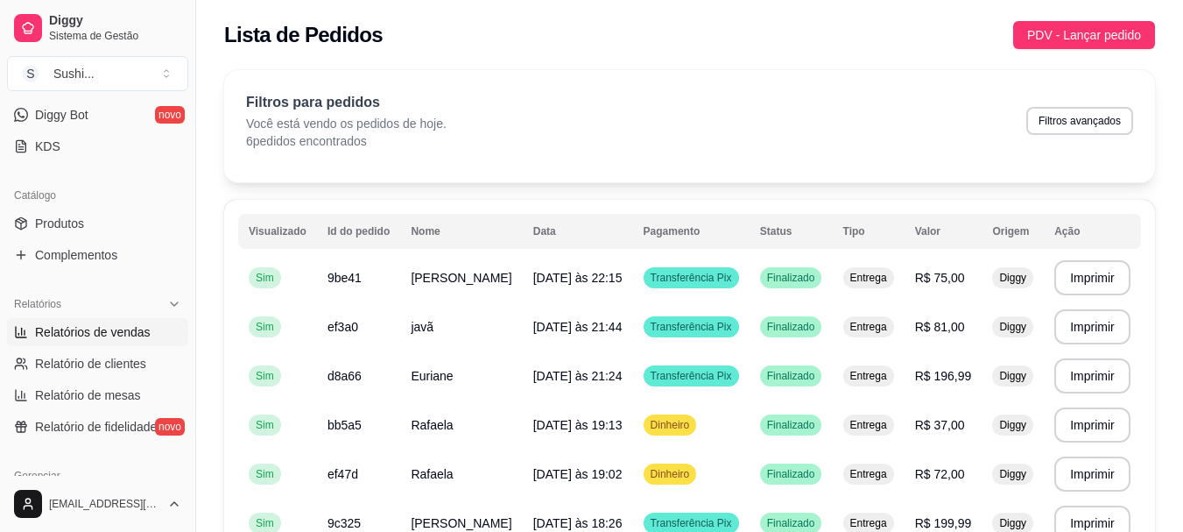
click at [115, 321] on link "Relatórios de vendas" at bounding box center [97, 332] width 181 height 28
select select "ALL"
select select "0"
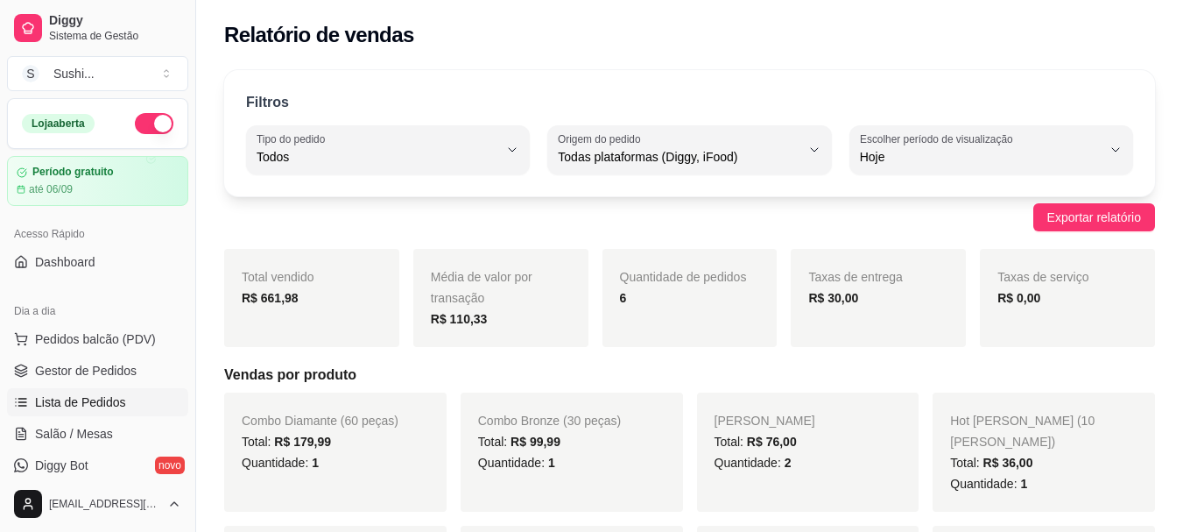
click at [116, 395] on span "Lista de Pedidos" at bounding box center [80, 402] width 91 height 18
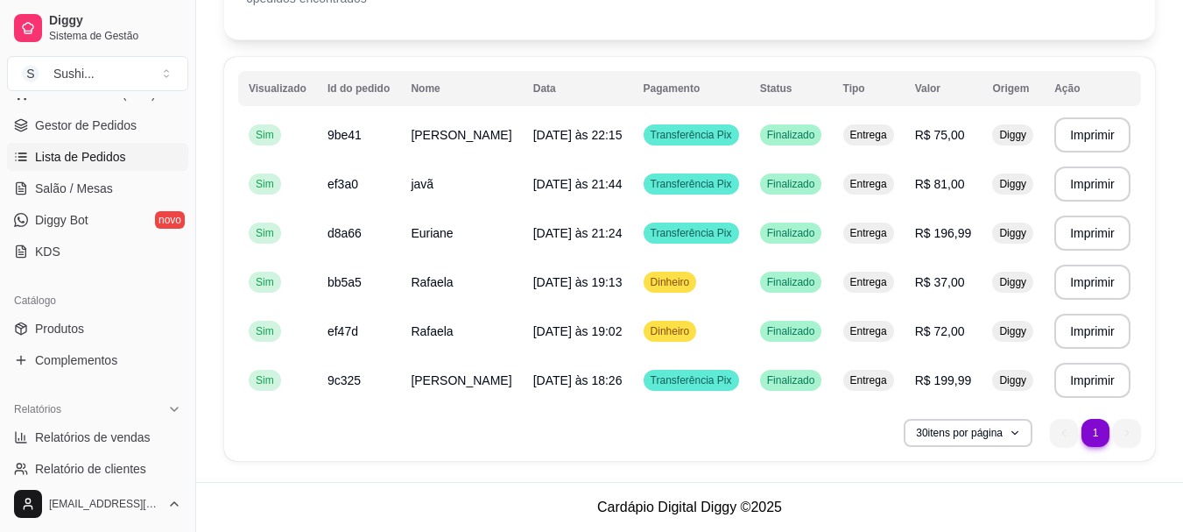
scroll to position [350, 0]
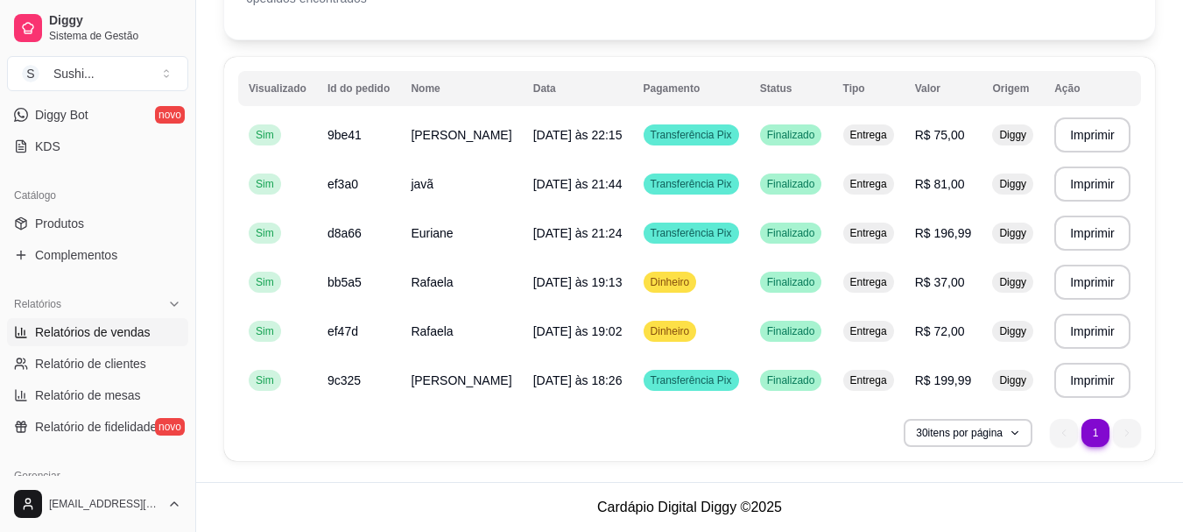
click at [113, 329] on span "Relatórios de vendas" at bounding box center [93, 332] width 116 height 18
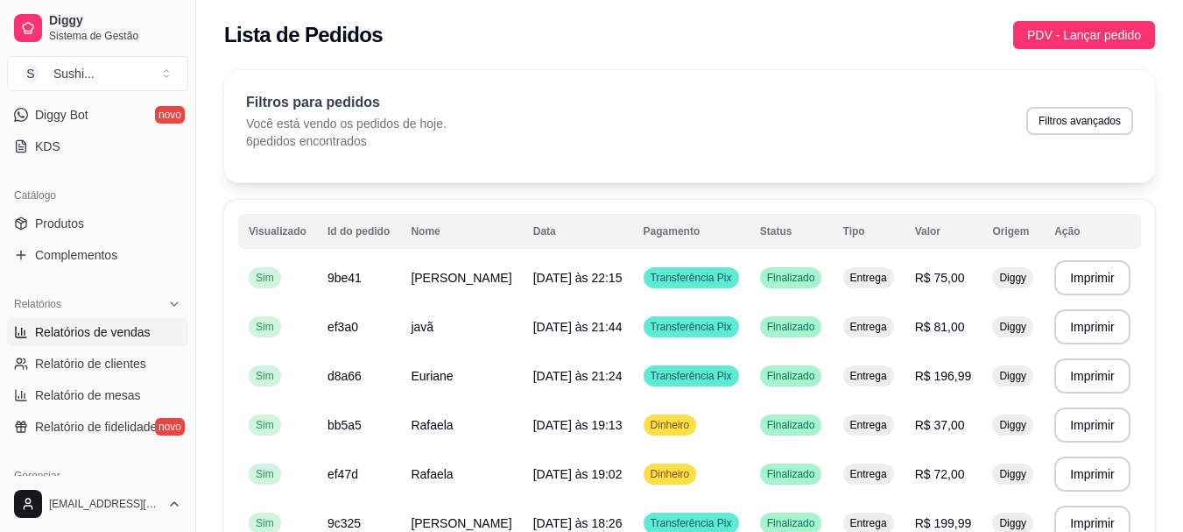
select select "ALL"
select select "0"
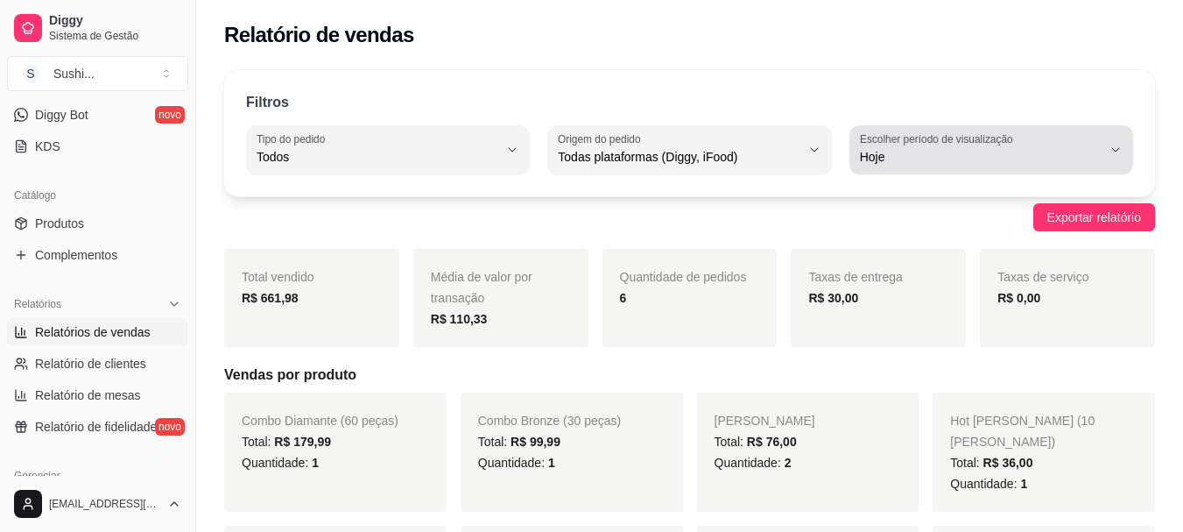
click at [1122, 144] on icon "button" at bounding box center [1116, 150] width 14 height 14
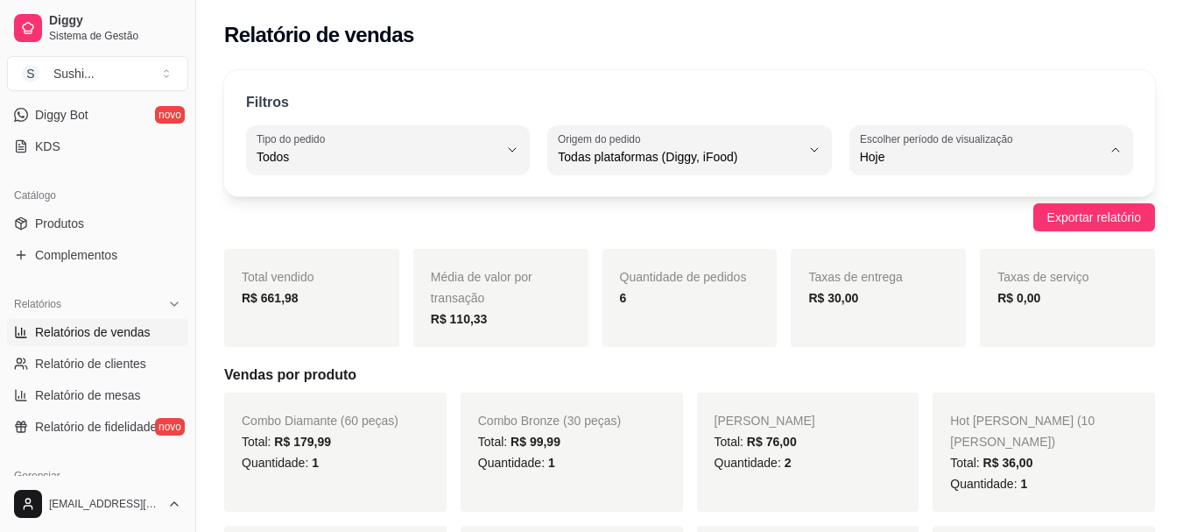
click at [928, 224] on span "Ontem" at bounding box center [982, 227] width 229 height 17
type input "1"
select select "1"
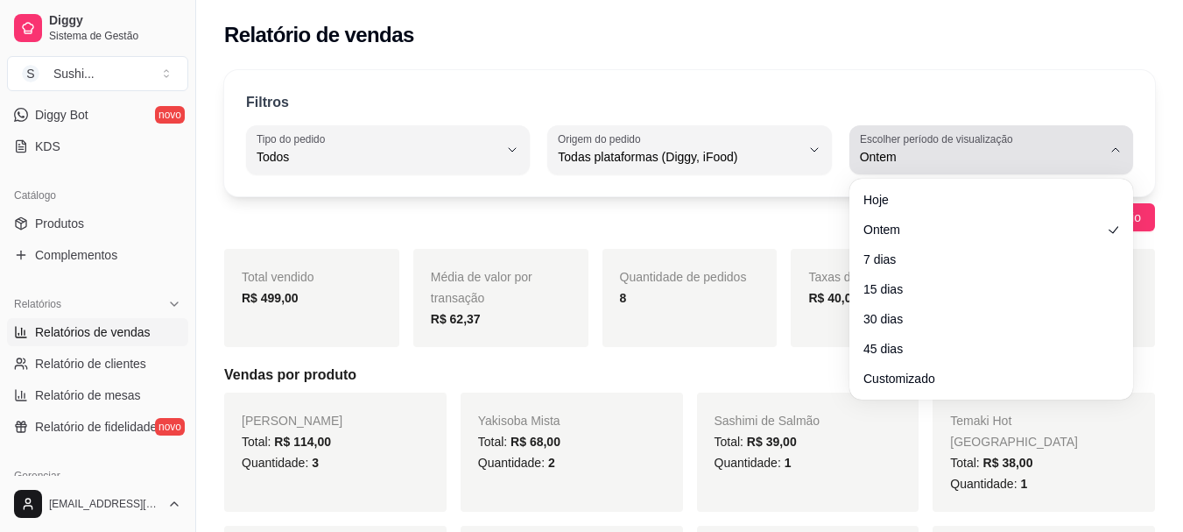
click at [1111, 143] on button "Escolher período de visualização Ontem" at bounding box center [992, 149] width 284 height 49
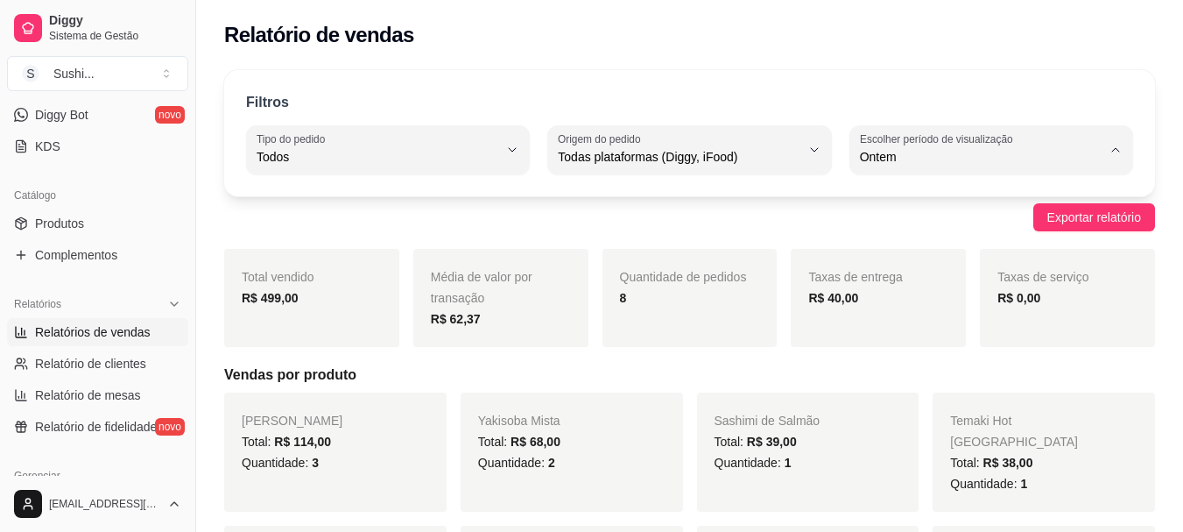
click at [938, 246] on li "7 dias" at bounding box center [991, 256] width 259 height 27
type input "7"
select select "7"
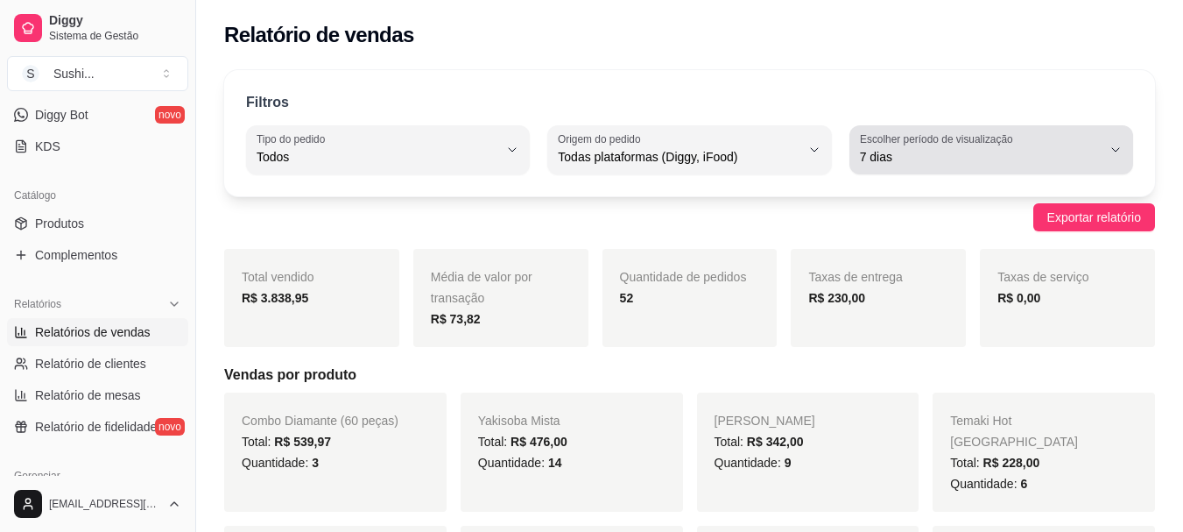
click at [1115, 149] on icon "button" at bounding box center [1116, 150] width 14 height 14
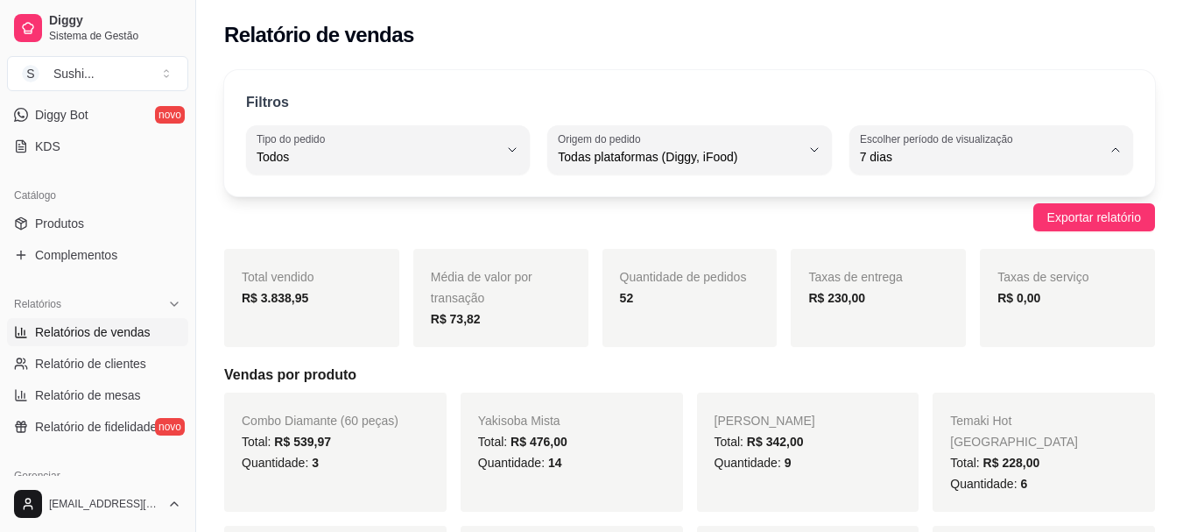
click at [935, 231] on span "Ontem" at bounding box center [982, 227] width 229 height 17
type input "1"
select select "1"
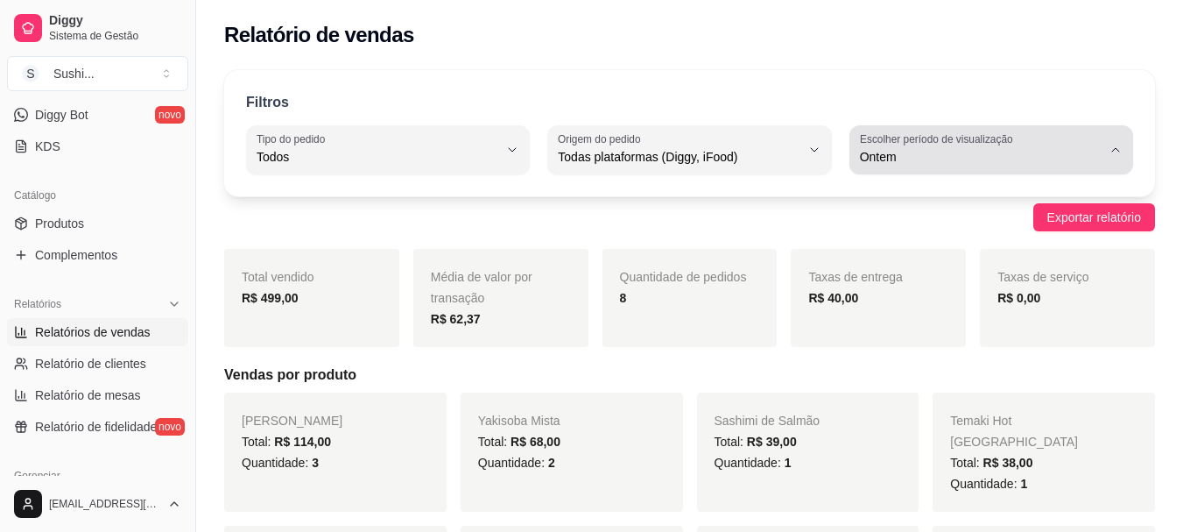
click at [1121, 163] on button "Escolher período de visualização Ontem" at bounding box center [992, 149] width 284 height 49
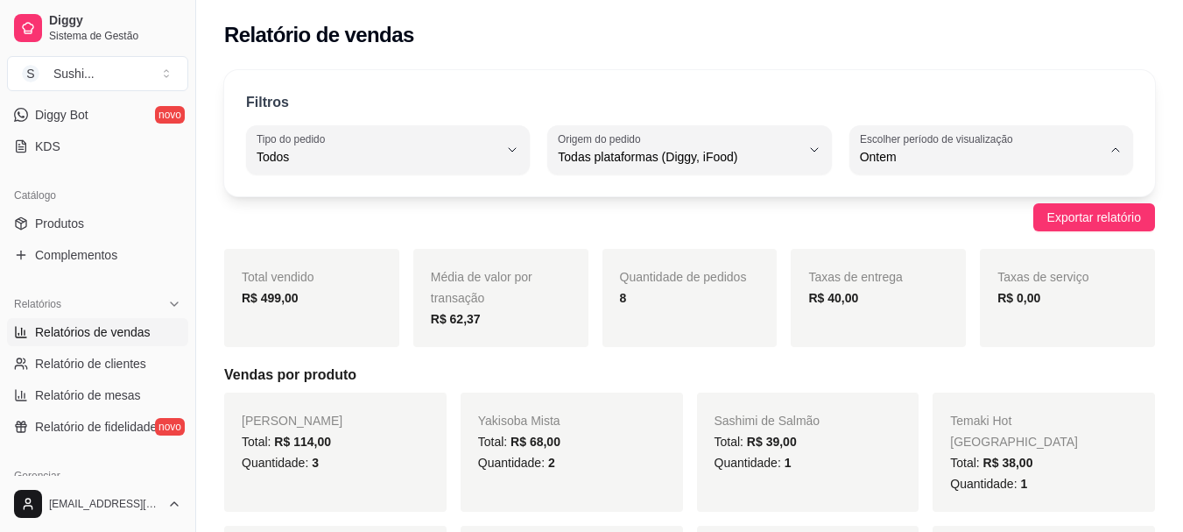
click at [994, 199] on span "Hoje" at bounding box center [982, 198] width 229 height 17
type input "0"
select select "0"
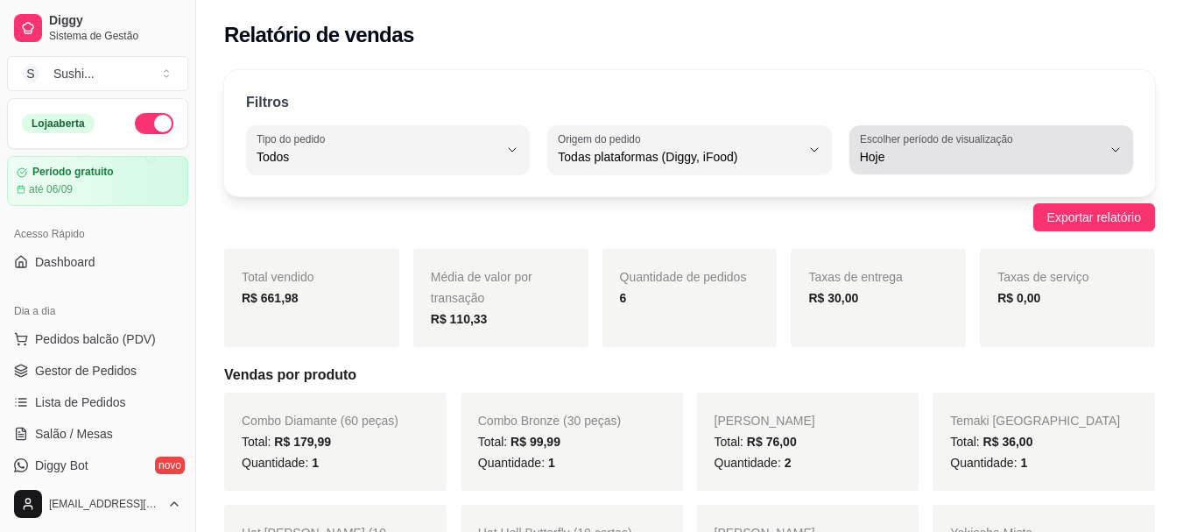
click at [1115, 156] on icon "button" at bounding box center [1116, 150] width 14 height 14
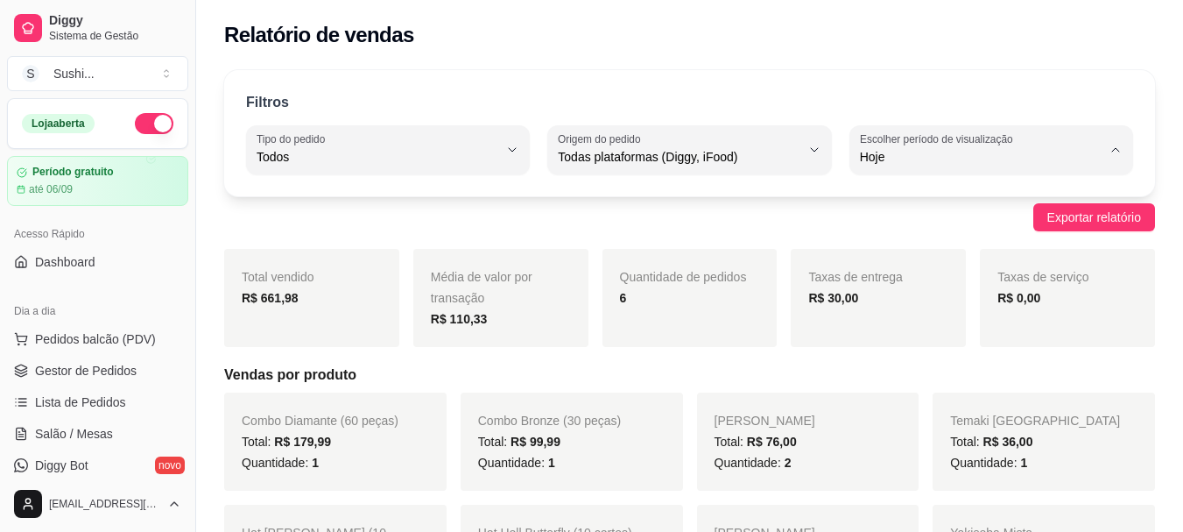
click at [1032, 229] on span "Ontem" at bounding box center [982, 227] width 229 height 17
type input "1"
select select "1"
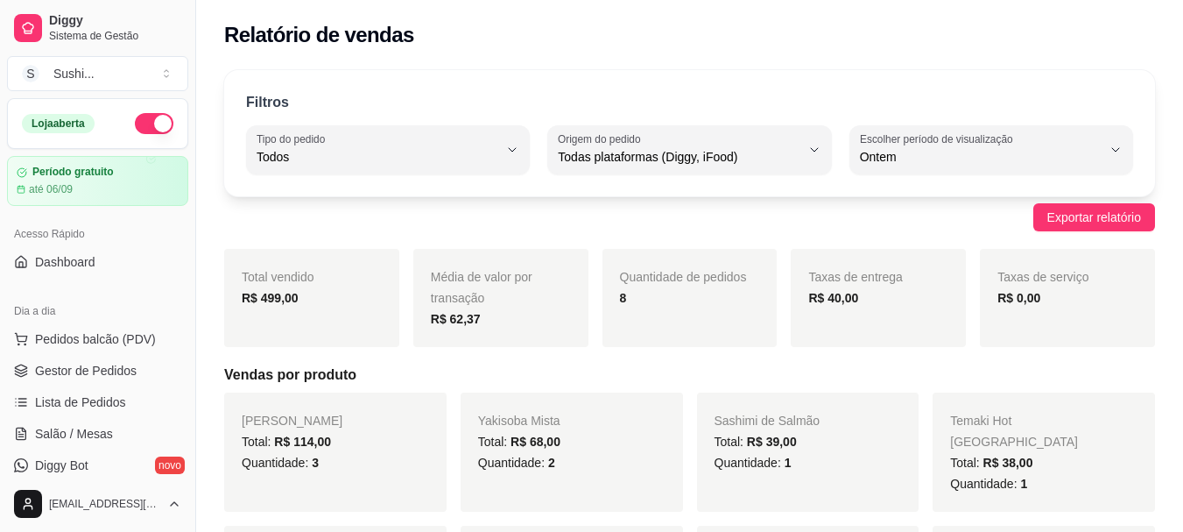
click at [151, 121] on button "button" at bounding box center [154, 123] width 39 height 21
